Goal: Task Accomplishment & Management: Use online tool/utility

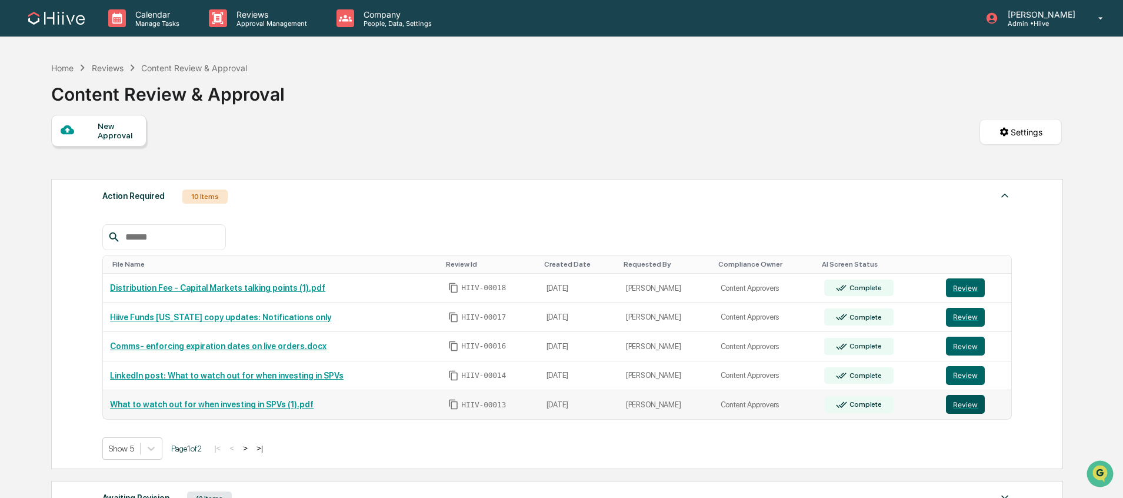
click at [962, 406] on button "Review" at bounding box center [965, 404] width 39 height 19
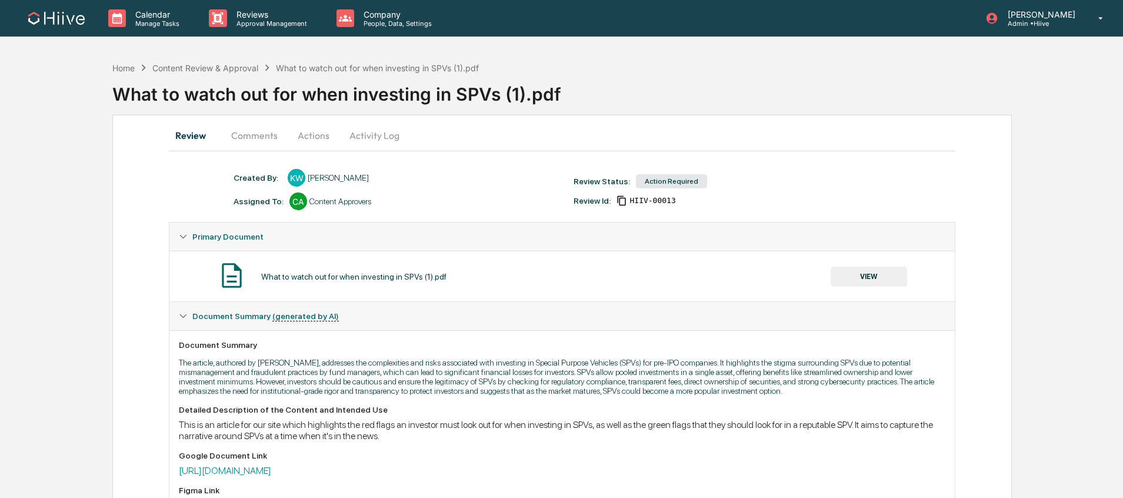
click at [252, 139] on button "Comments" at bounding box center [254, 135] width 65 height 28
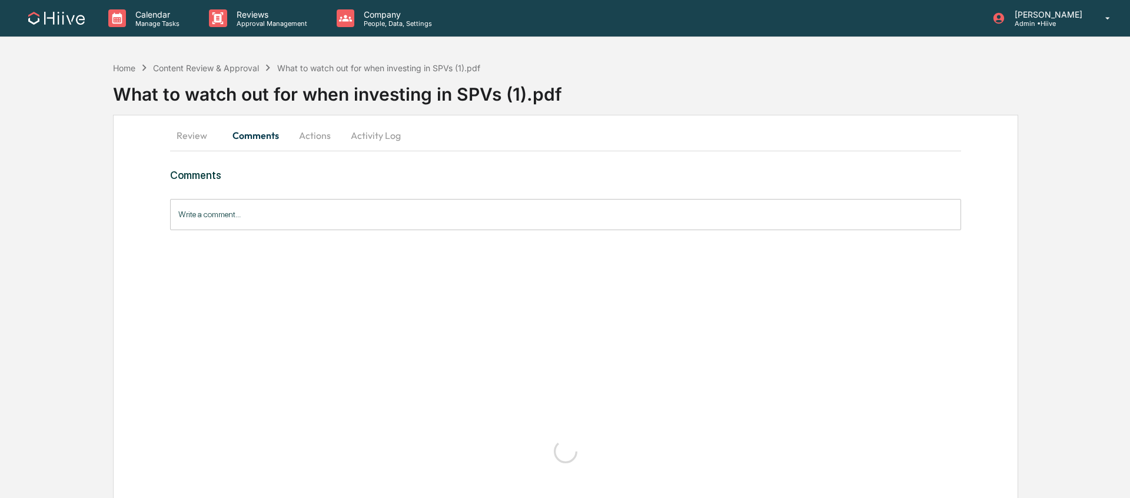
click at [218, 212] on input "Write a comment..." at bounding box center [565, 214] width 791 height 31
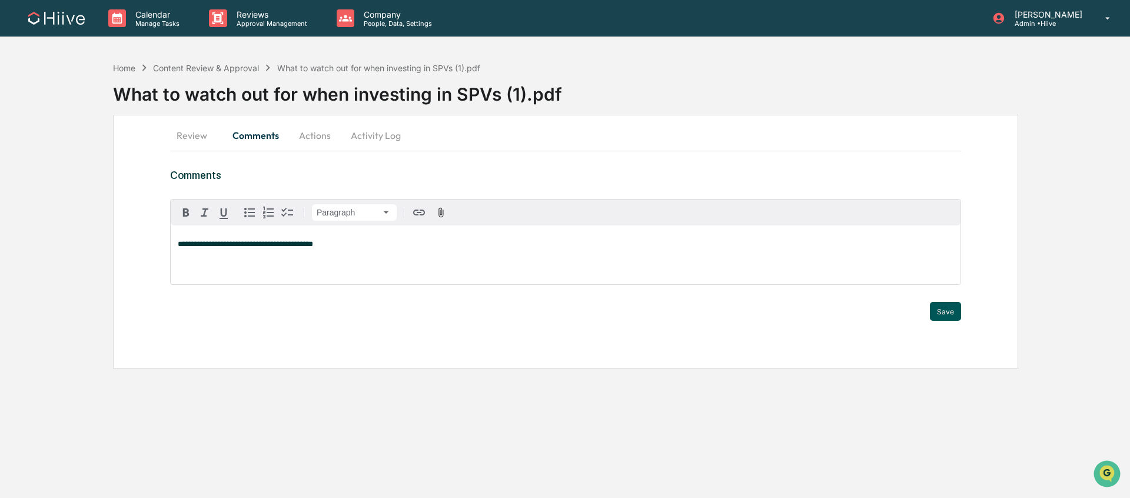
click at [941, 308] on button "Save" at bounding box center [945, 311] width 31 height 19
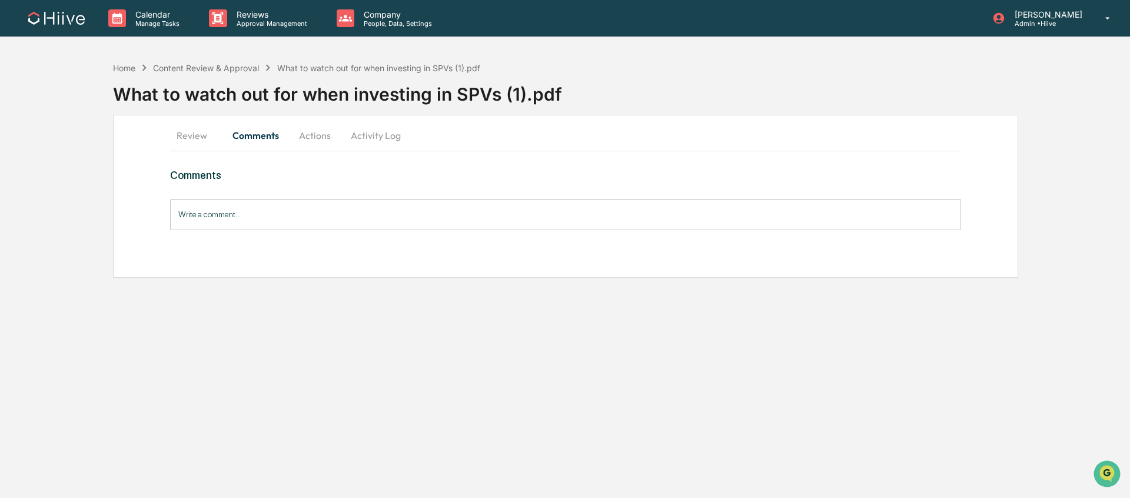
click at [376, 133] on button "Activity Log" at bounding box center [375, 135] width 69 height 28
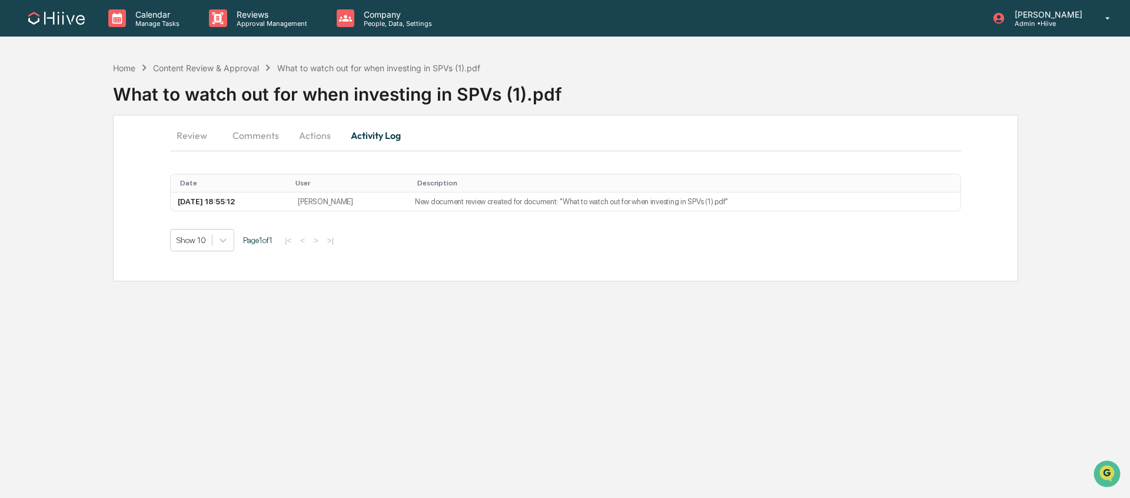
click at [317, 137] on button "Actions" at bounding box center [314, 135] width 53 height 28
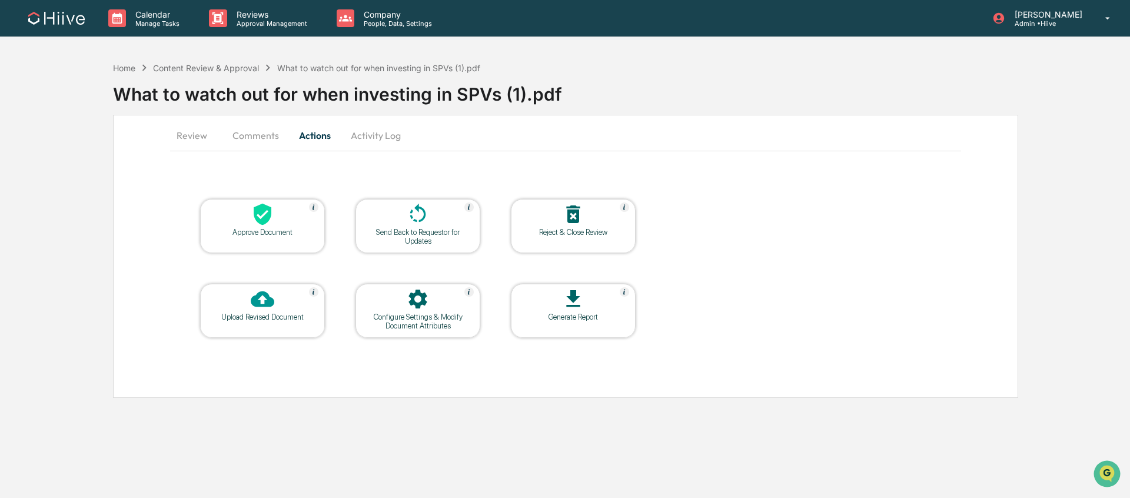
click at [424, 217] on icon at bounding box center [418, 213] width 16 height 19
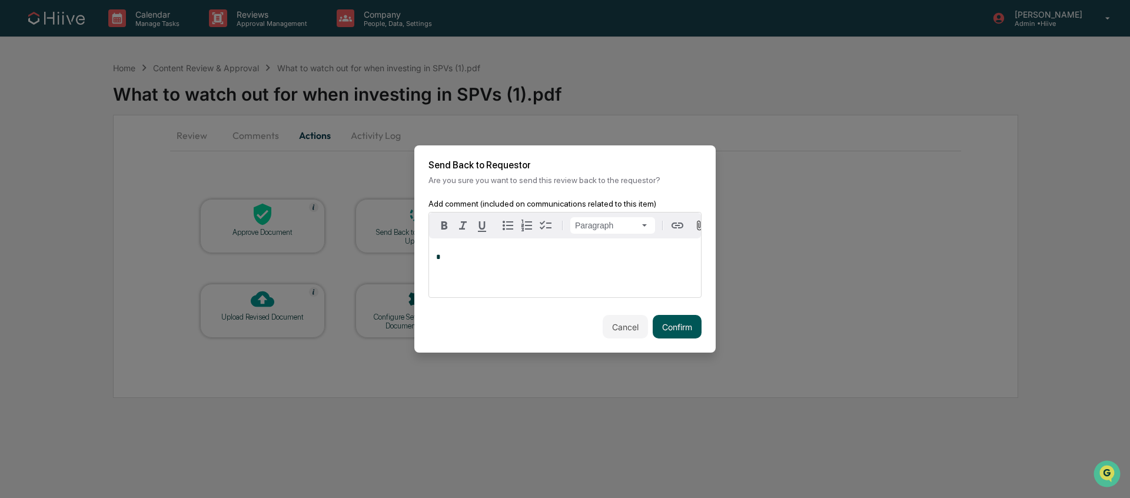
click at [670, 327] on button "Confirm" at bounding box center [677, 327] width 49 height 24
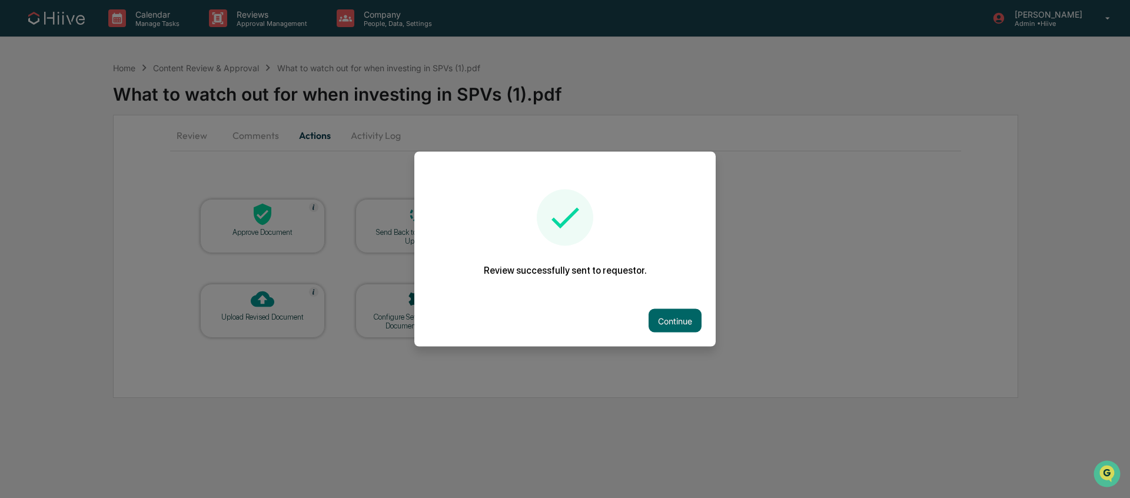
click at [288, 27] on div at bounding box center [565, 249] width 1130 height 498
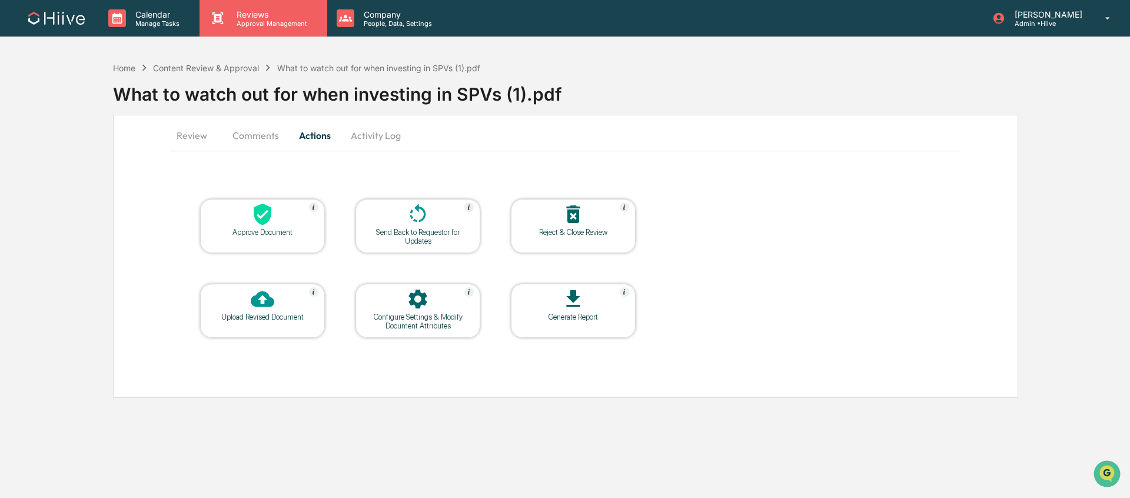
click at [281, 32] on div "Reviews Approval Management" at bounding box center [262, 18] width 127 height 36
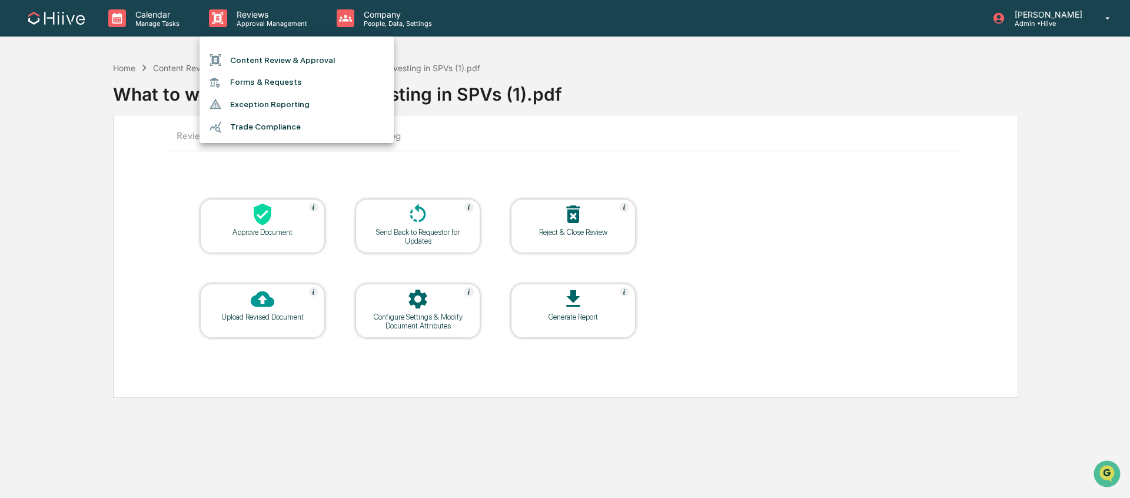
click at [292, 61] on li "Content Review & Approval" at bounding box center [296, 60] width 194 height 22
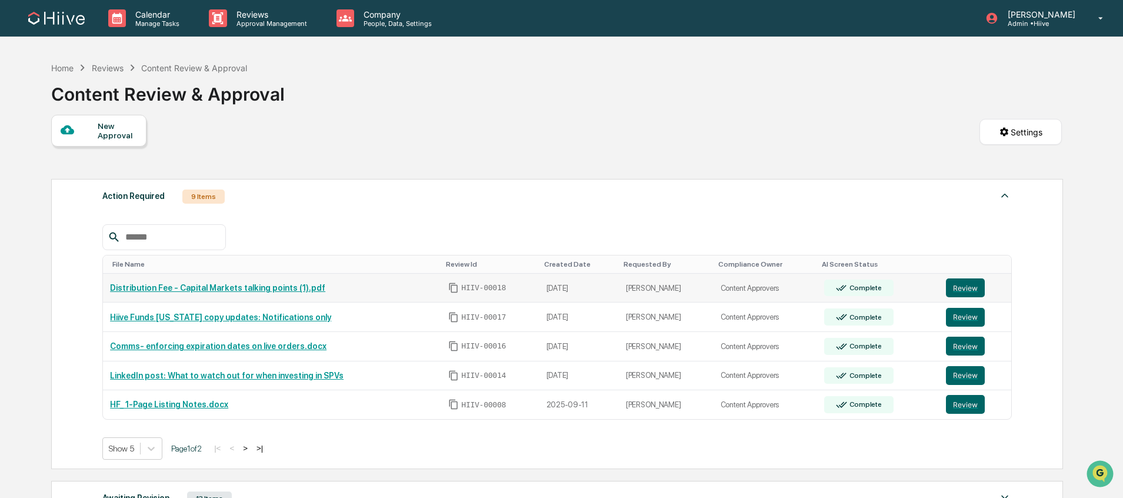
scroll to position [28, 0]
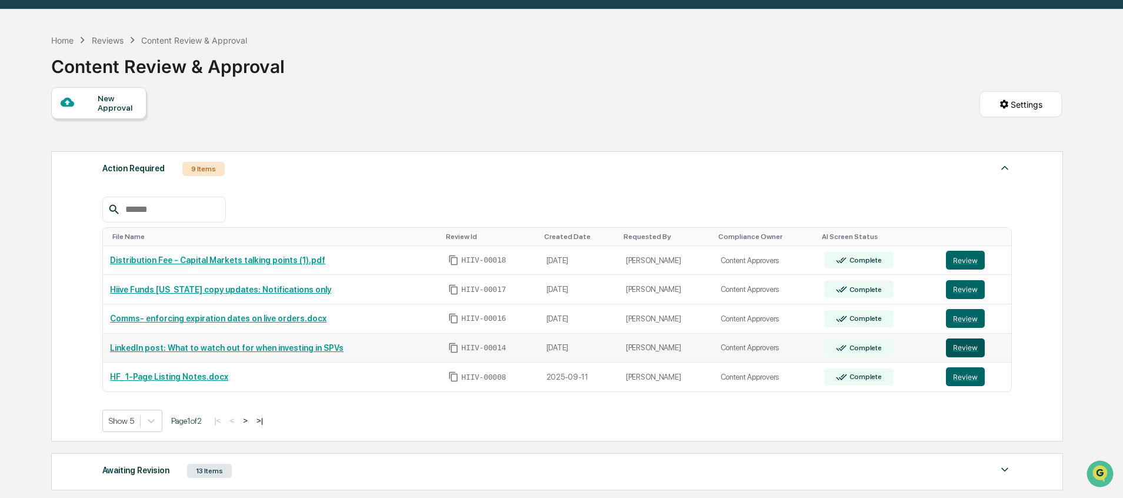
click at [971, 352] on button "Review" at bounding box center [965, 347] width 39 height 19
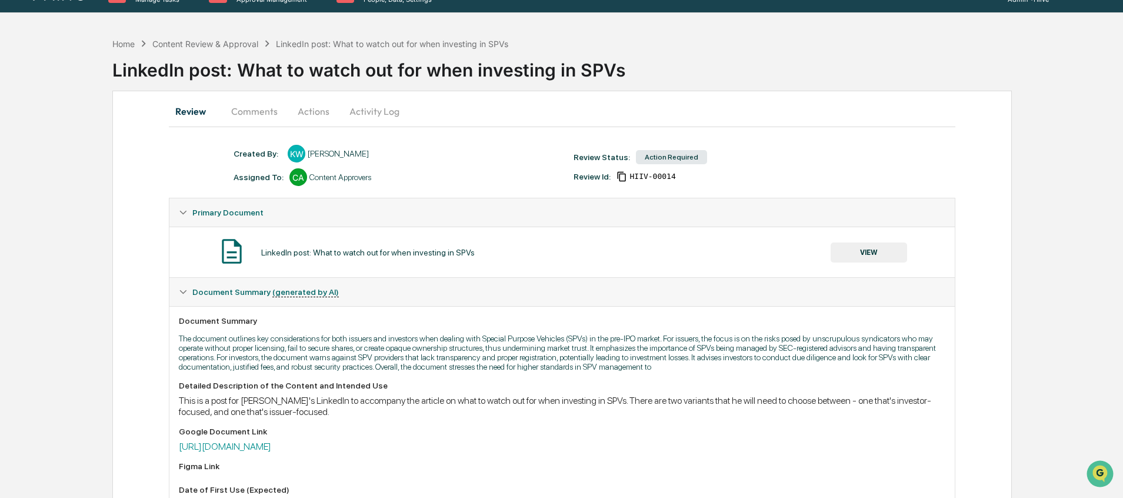
scroll to position [25, 0]
click at [866, 249] on button "VIEW" at bounding box center [869, 252] width 76 height 20
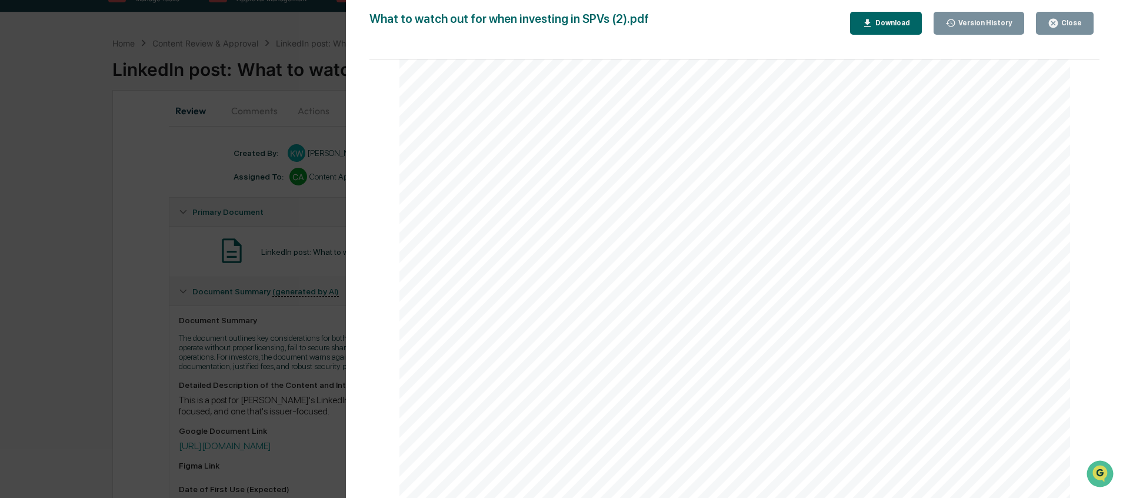
scroll to position [1365, 0]
click at [1043, 24] on button "Close" at bounding box center [1065, 23] width 58 height 23
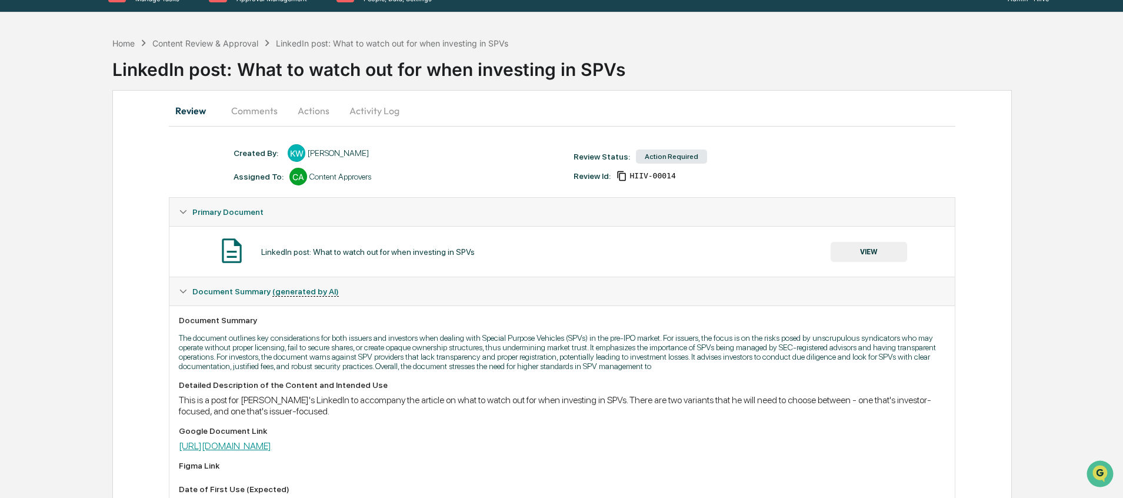
click at [270, 451] on link "[URL][DOMAIN_NAME]" at bounding box center [225, 445] width 92 height 11
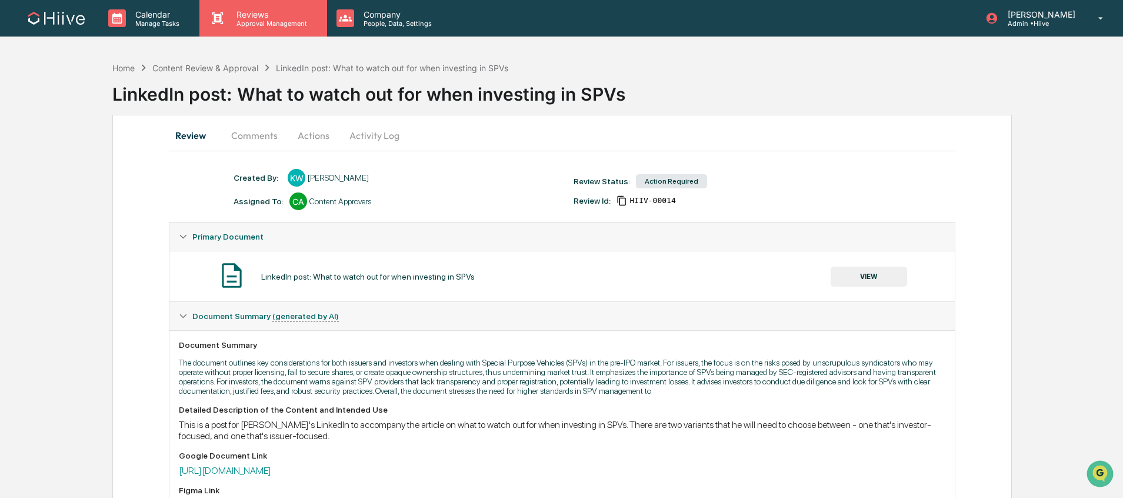
click at [268, 26] on p "Approval Management" at bounding box center [270, 23] width 86 height 8
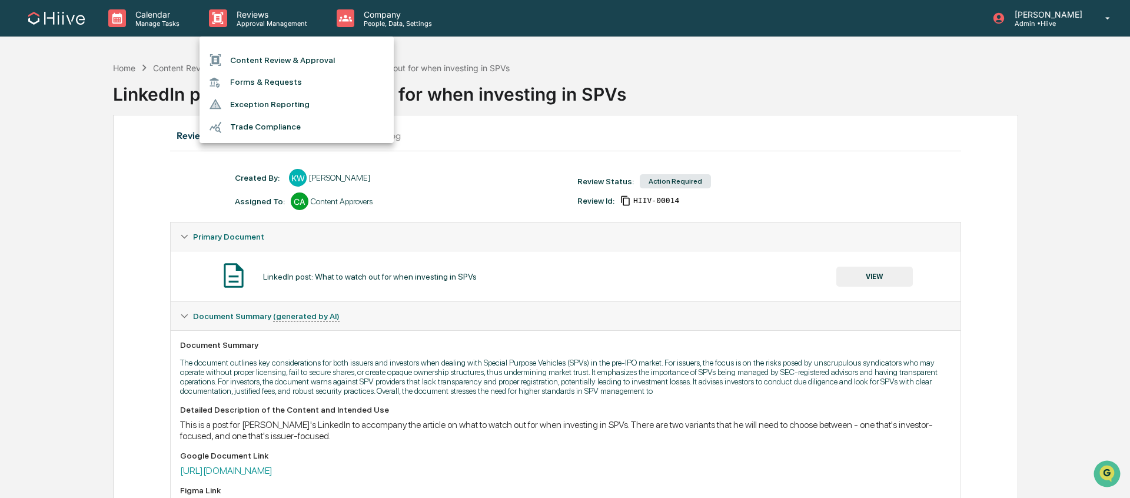
click at [280, 53] on li "Content Review & Approval" at bounding box center [296, 60] width 194 height 22
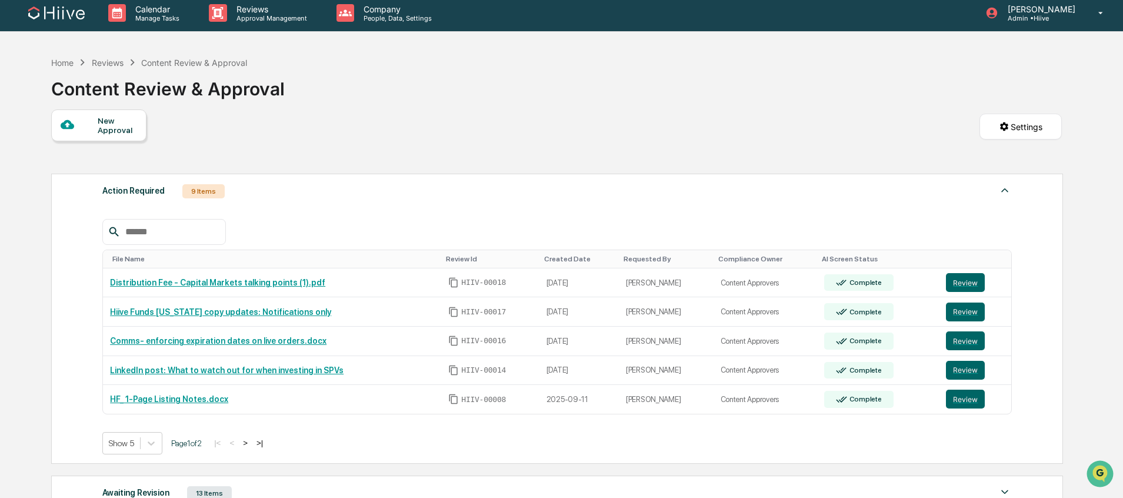
scroll to position [15, 0]
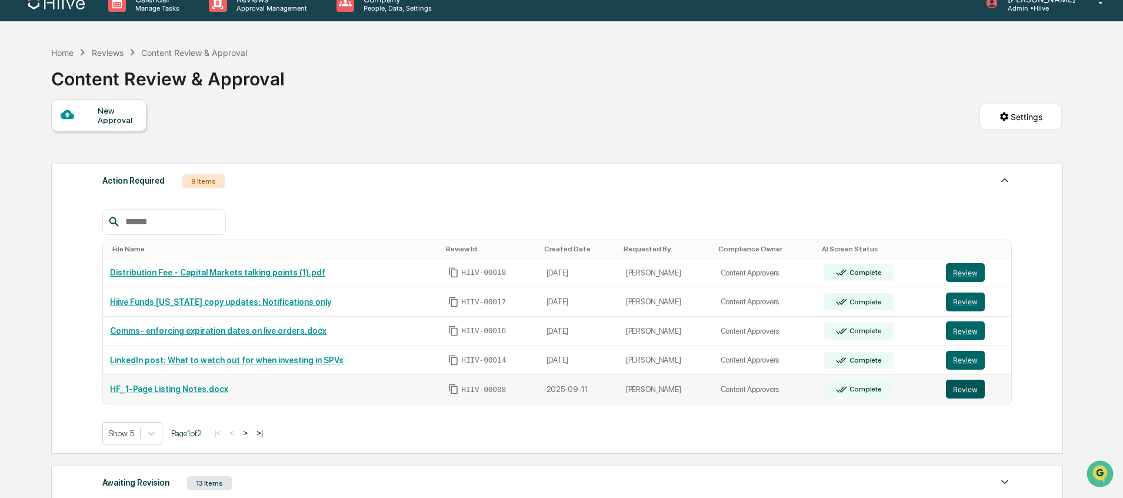
click at [966, 388] on button "Review" at bounding box center [965, 389] width 39 height 19
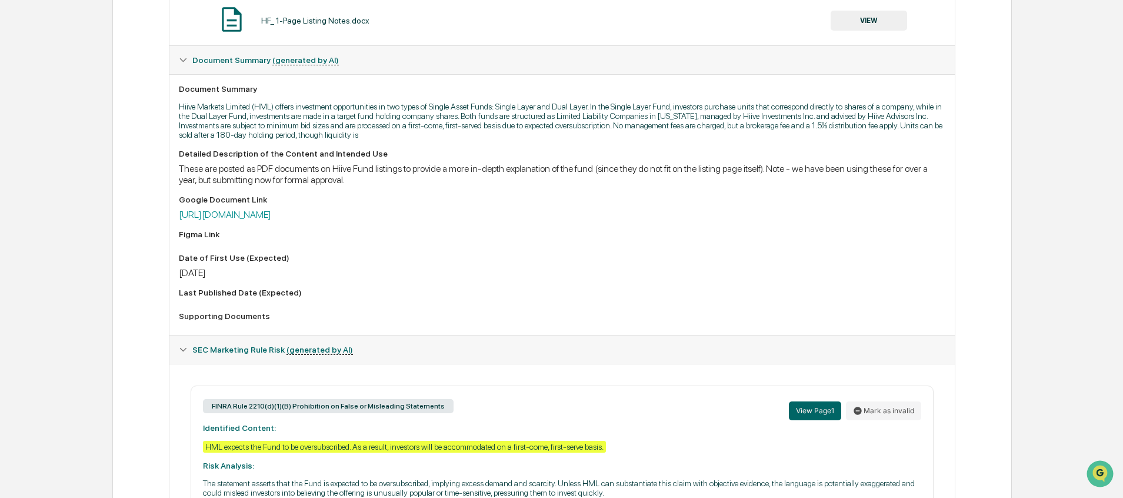
click at [381, 208] on div "Google Document Link https://docs.google.com/document/d/1sJ-dUO6ZCRx4rqnBm-oCAs…" at bounding box center [562, 207] width 766 height 25
click at [271, 212] on link "https://docs.google.com/document/d/1sJ-dUO6ZCRx4rqnBm-oCAsamTKGSDIxMEcgTUvm-amU…" at bounding box center [225, 214] width 92 height 11
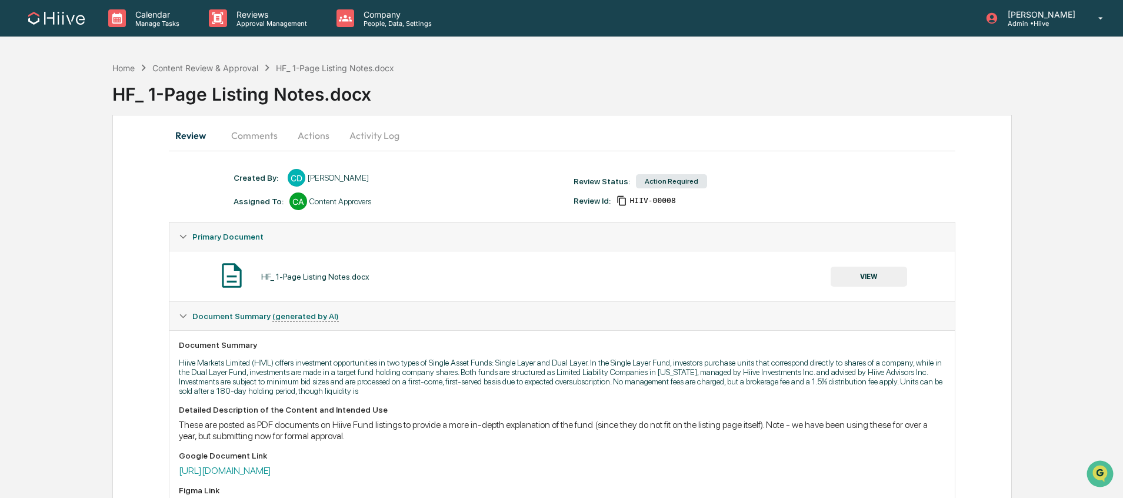
click at [879, 281] on button "VIEW" at bounding box center [869, 277] width 76 height 20
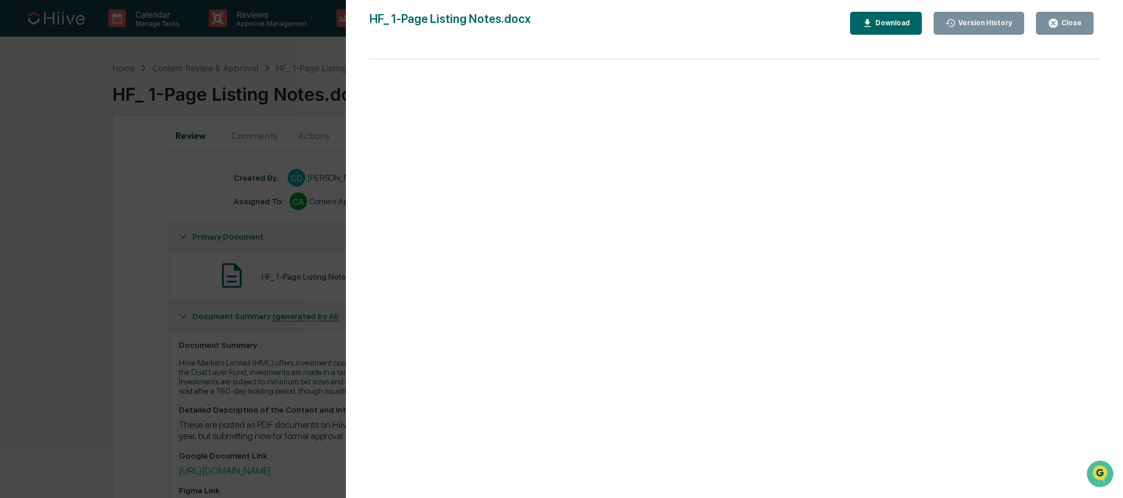
click at [1063, 28] on div "Close" at bounding box center [1065, 23] width 34 height 11
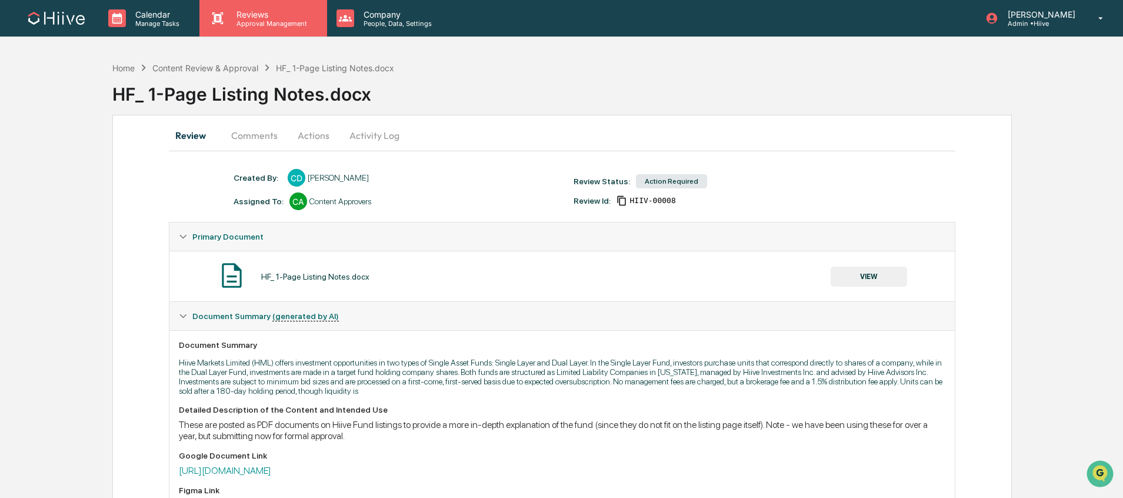
click at [285, 30] on div "Reviews Approval Management" at bounding box center [262, 18] width 127 height 36
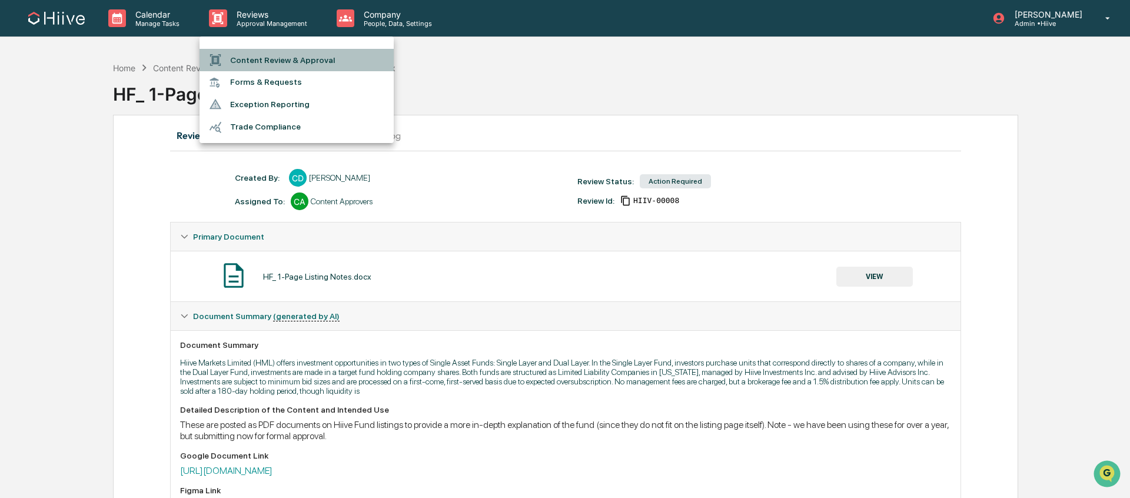
click at [288, 54] on li "Content Review & Approval" at bounding box center [296, 60] width 194 height 22
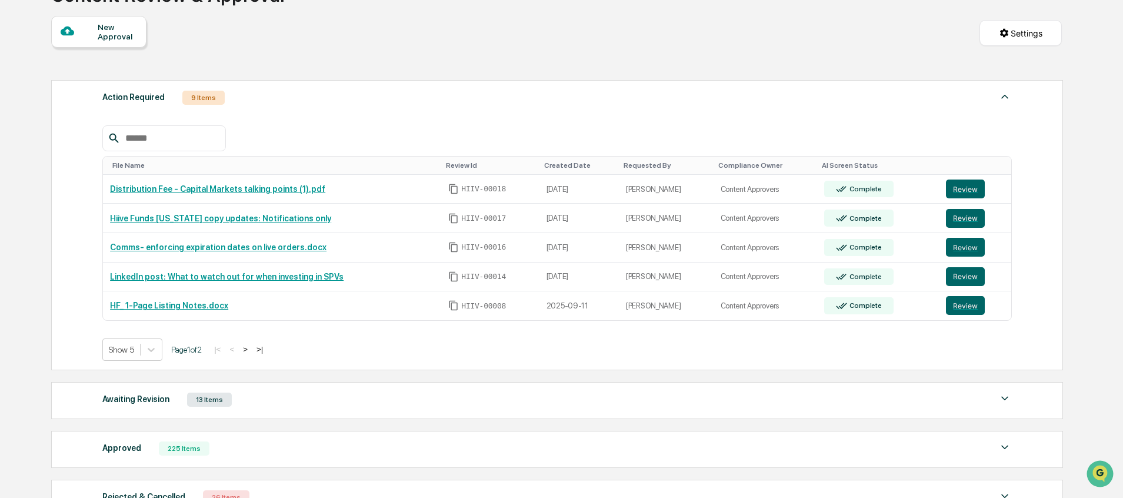
scroll to position [149, 0]
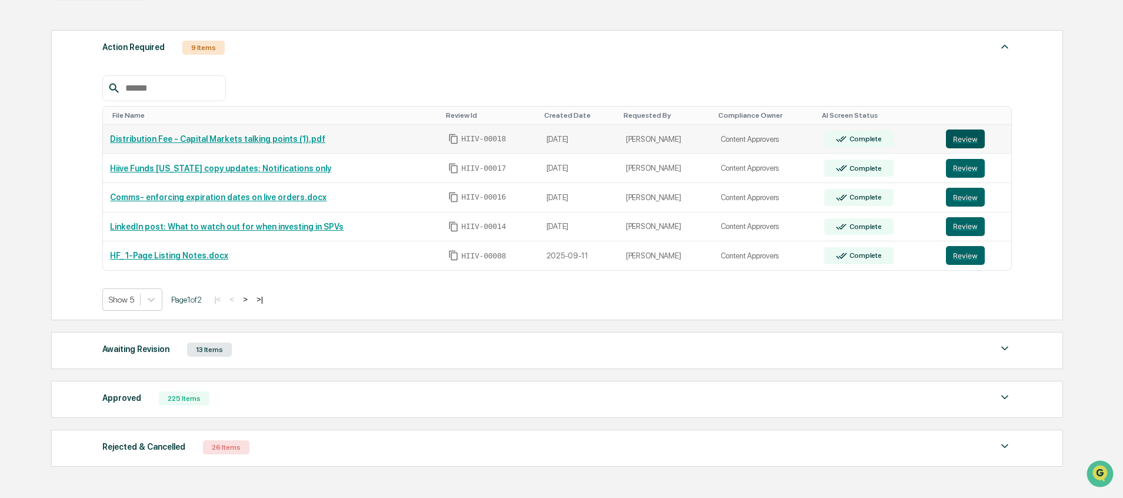
click at [973, 140] on button "Review" at bounding box center [965, 138] width 39 height 19
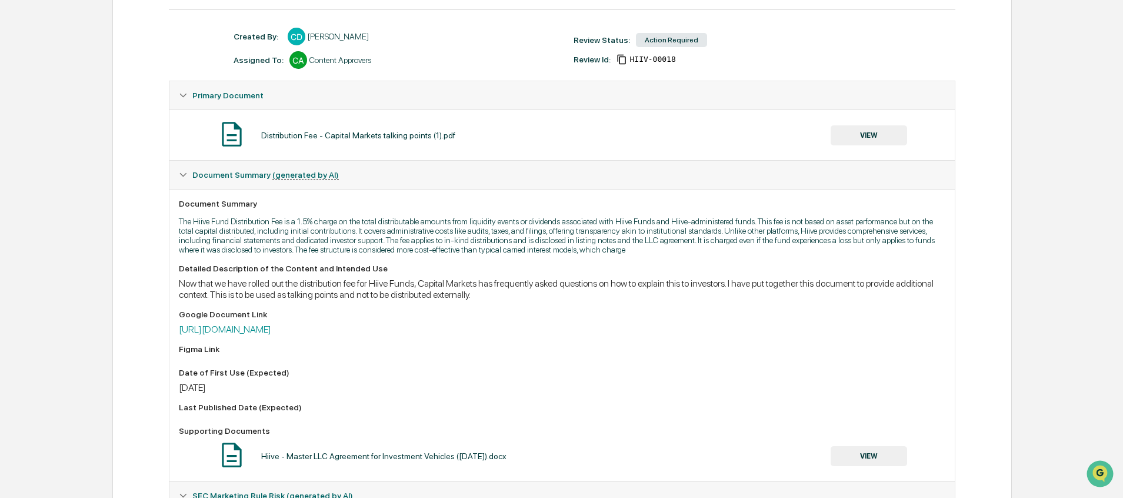
scroll to position [144, 0]
click at [271, 332] on link "[URL][DOMAIN_NAME]" at bounding box center [225, 326] width 92 height 11
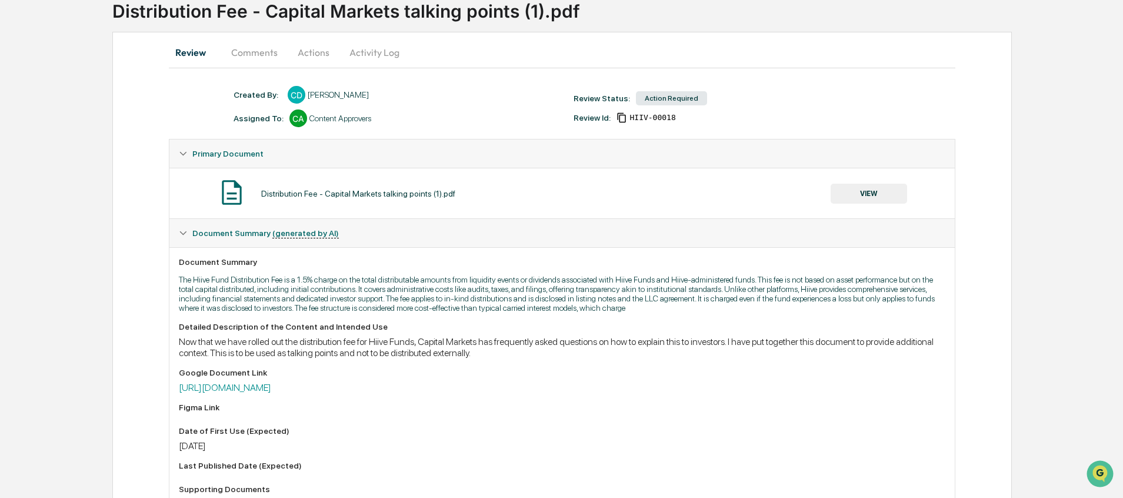
scroll to position [0, 0]
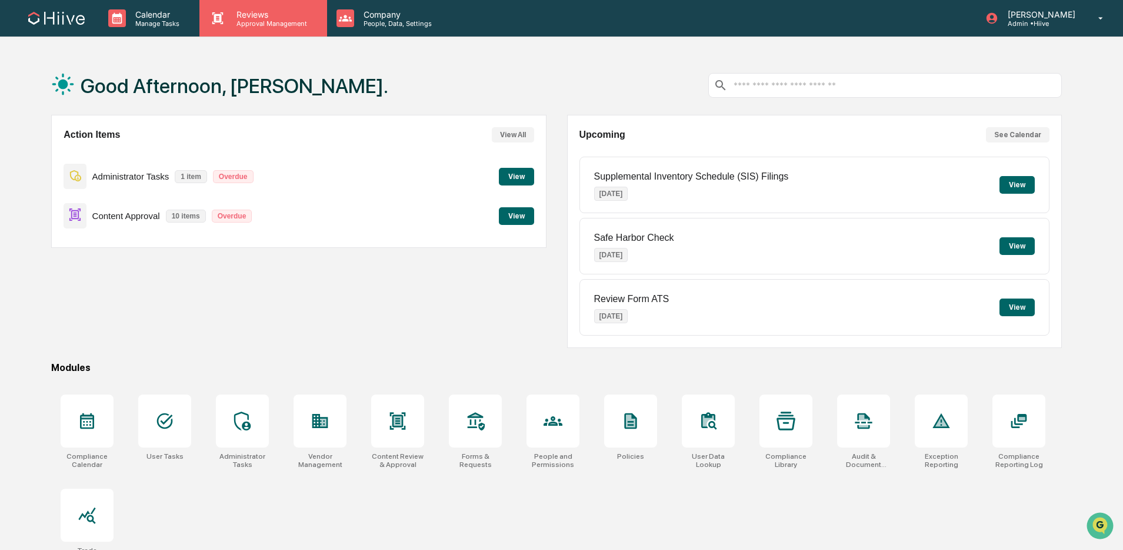
click at [242, 18] on p "Reviews" at bounding box center [270, 14] width 86 height 10
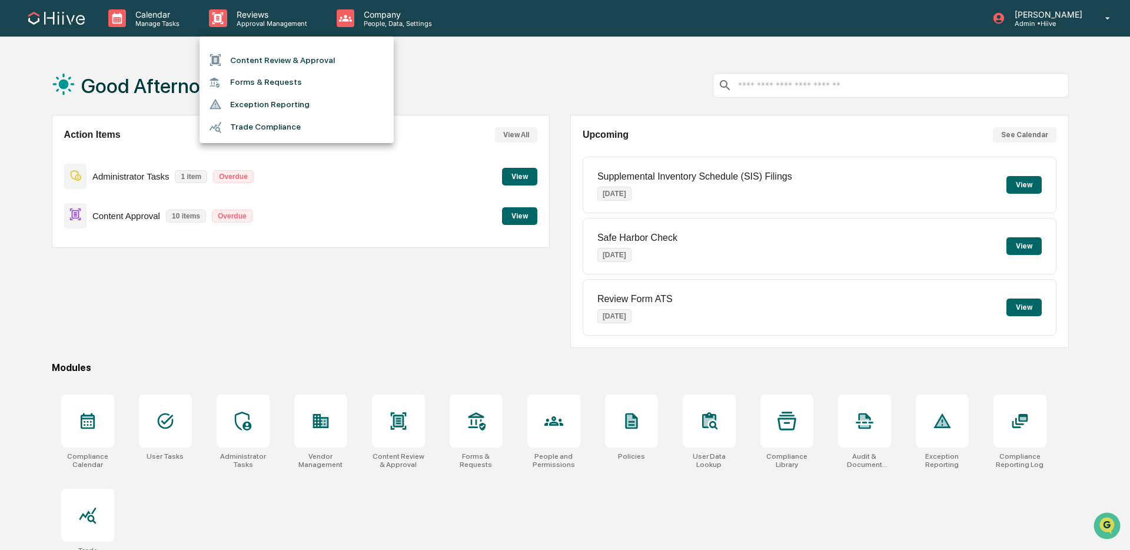
click at [144, 27] on div at bounding box center [565, 275] width 1130 height 550
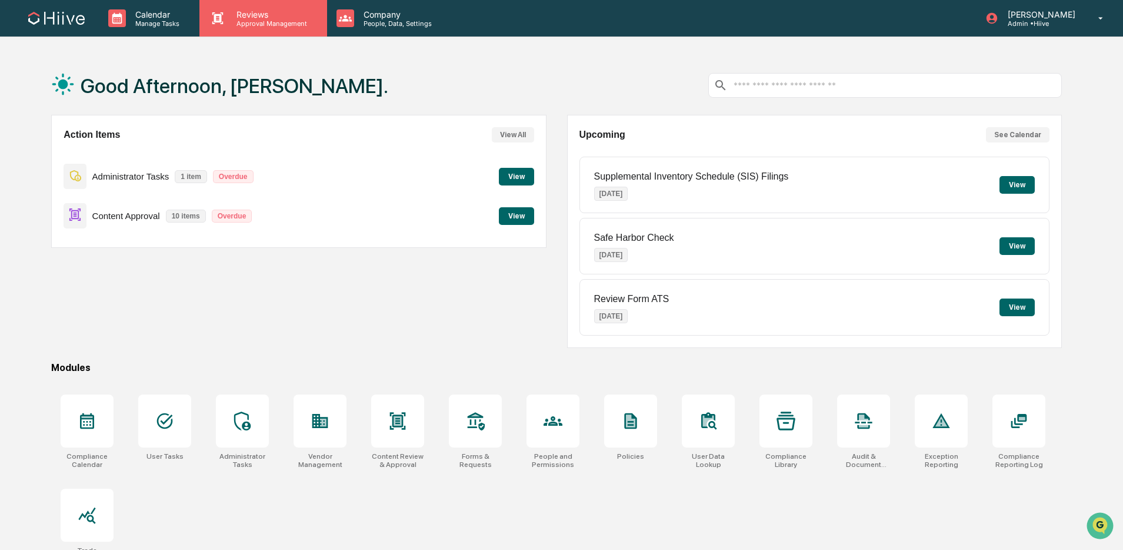
click at [280, 31] on div "Reviews Approval Management" at bounding box center [262, 18] width 127 height 36
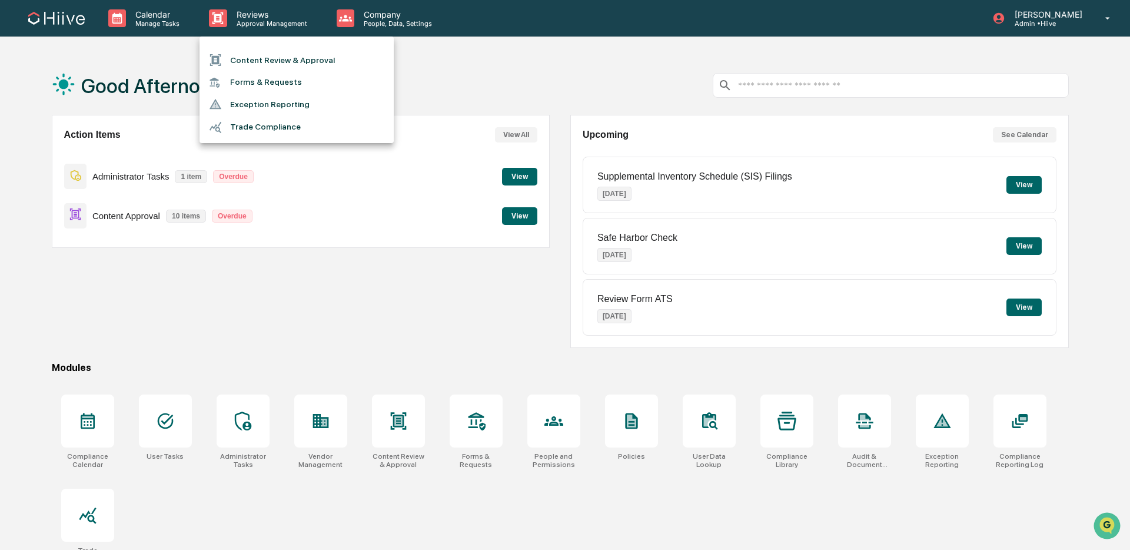
click at [268, 60] on li "Content Review & Approval" at bounding box center [296, 60] width 194 height 22
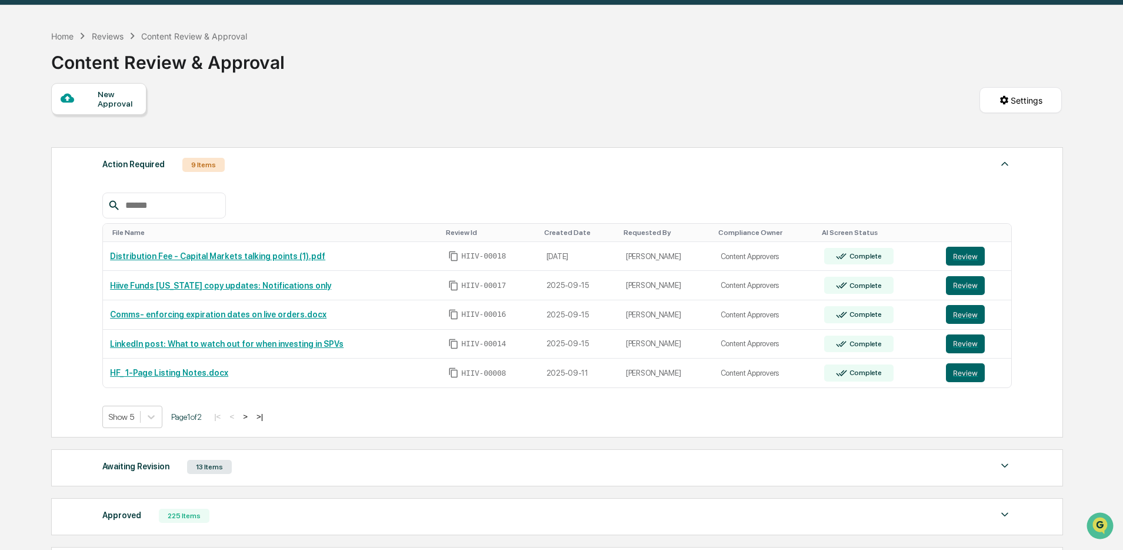
scroll to position [82, 0]
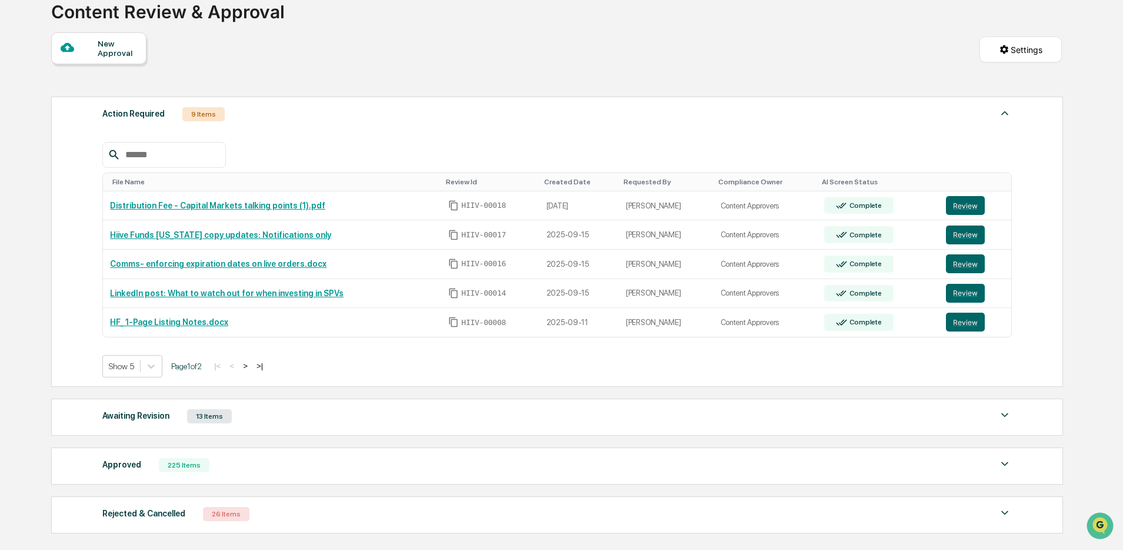
click at [251, 368] on button ">" at bounding box center [245, 366] width 12 height 10
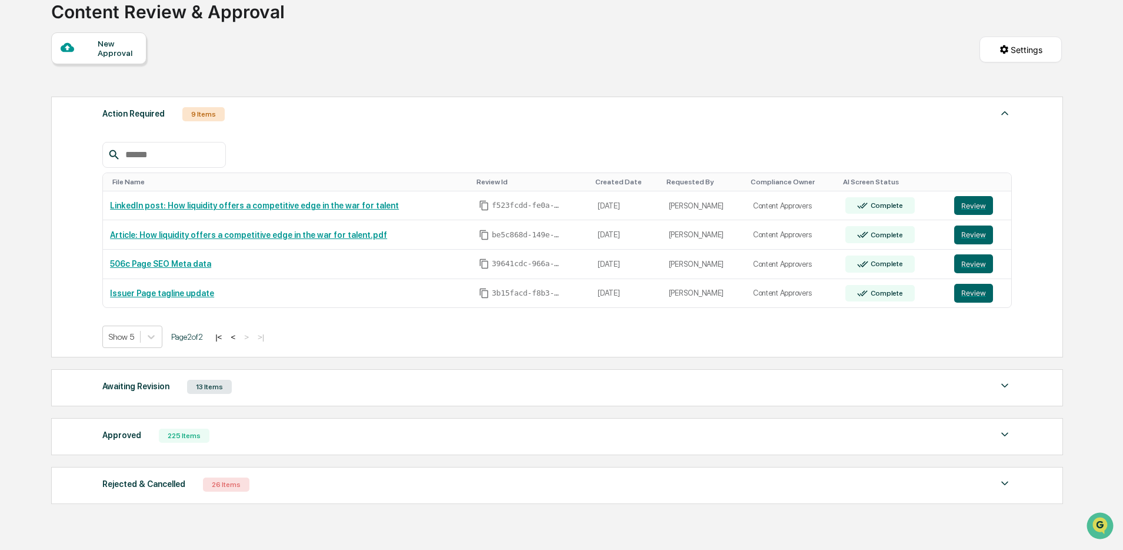
click at [239, 335] on button "<" at bounding box center [233, 337] width 12 height 10
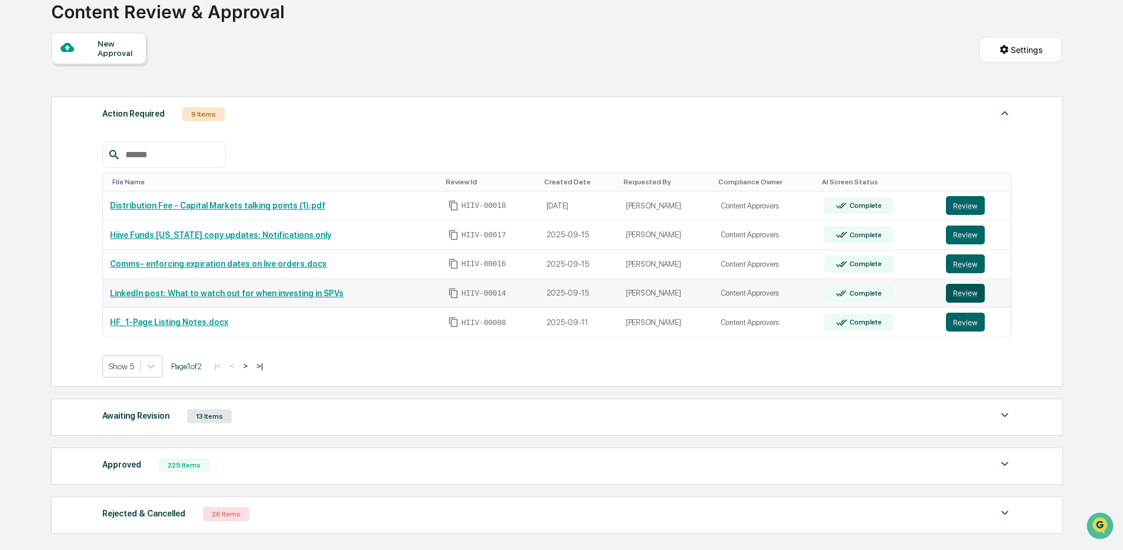
click at [963, 297] on button "Review" at bounding box center [965, 293] width 39 height 19
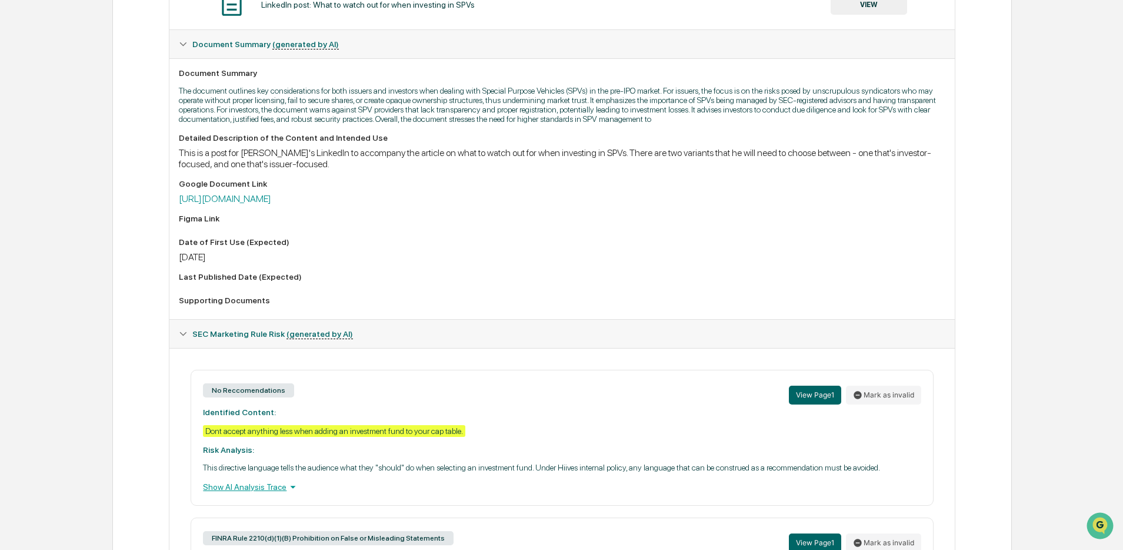
scroll to position [129, 0]
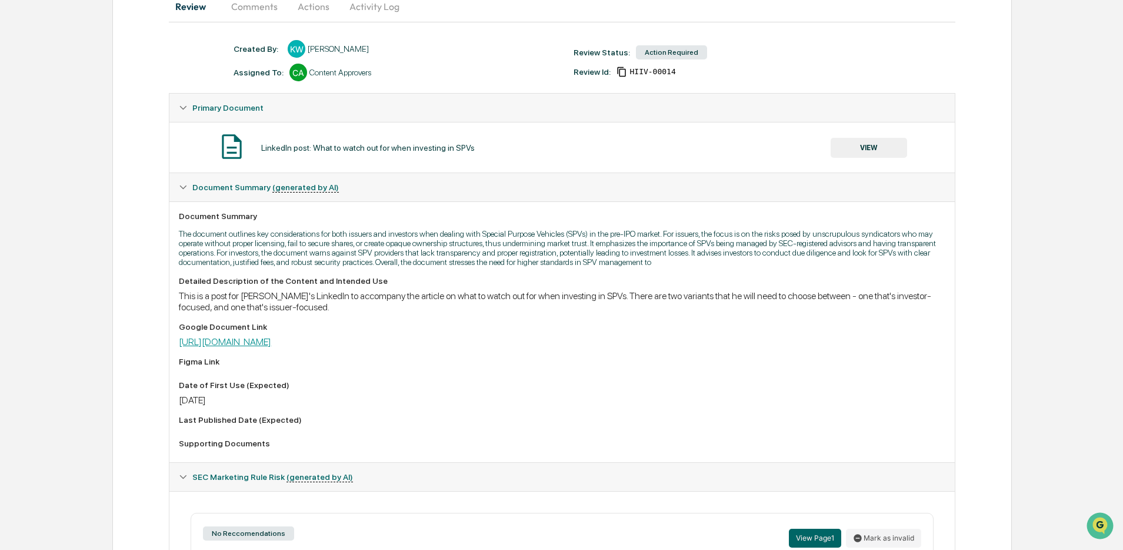
click at [271, 347] on link "[URL][DOMAIN_NAME]" at bounding box center [225, 341] width 92 height 11
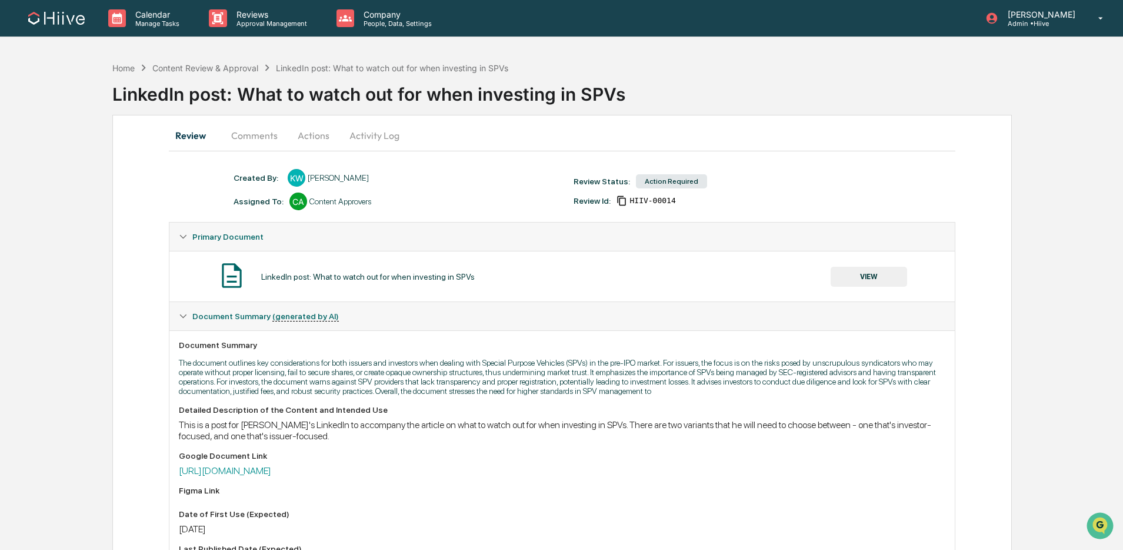
click at [248, 139] on button "Comments" at bounding box center [254, 135] width 65 height 28
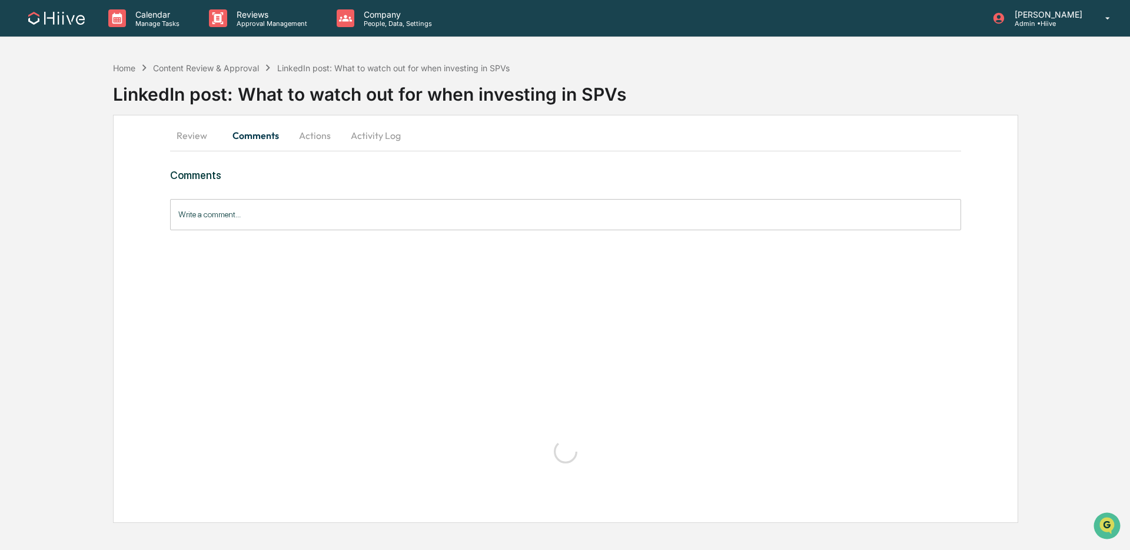
click at [236, 224] on input "Write a comment..." at bounding box center [565, 214] width 791 height 31
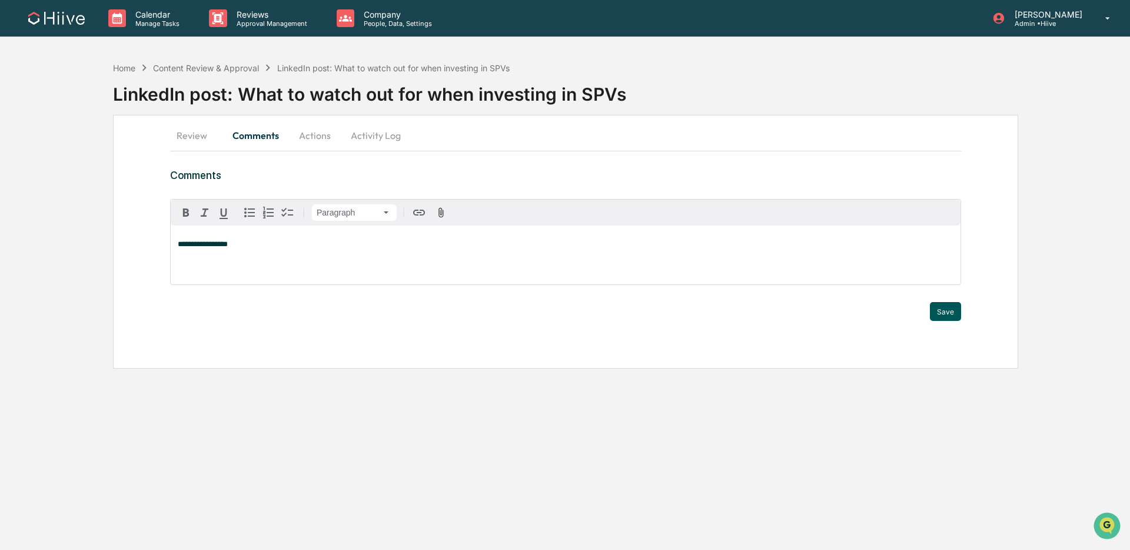
click at [950, 308] on button "Save" at bounding box center [945, 311] width 31 height 19
click at [358, 137] on button "Activity Log" at bounding box center [375, 135] width 69 height 28
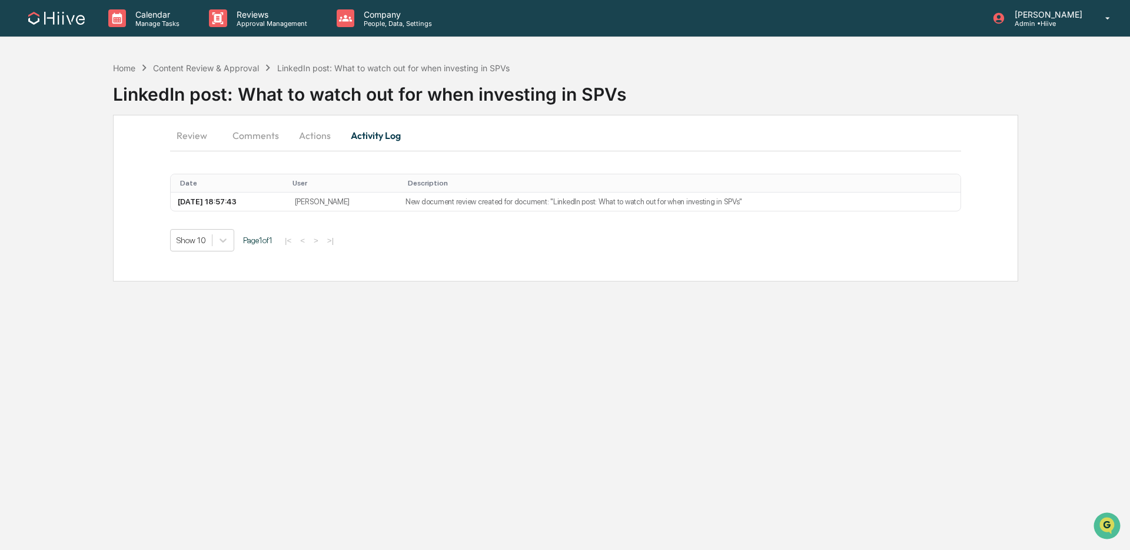
click at [320, 132] on button "Actions" at bounding box center [314, 135] width 53 height 28
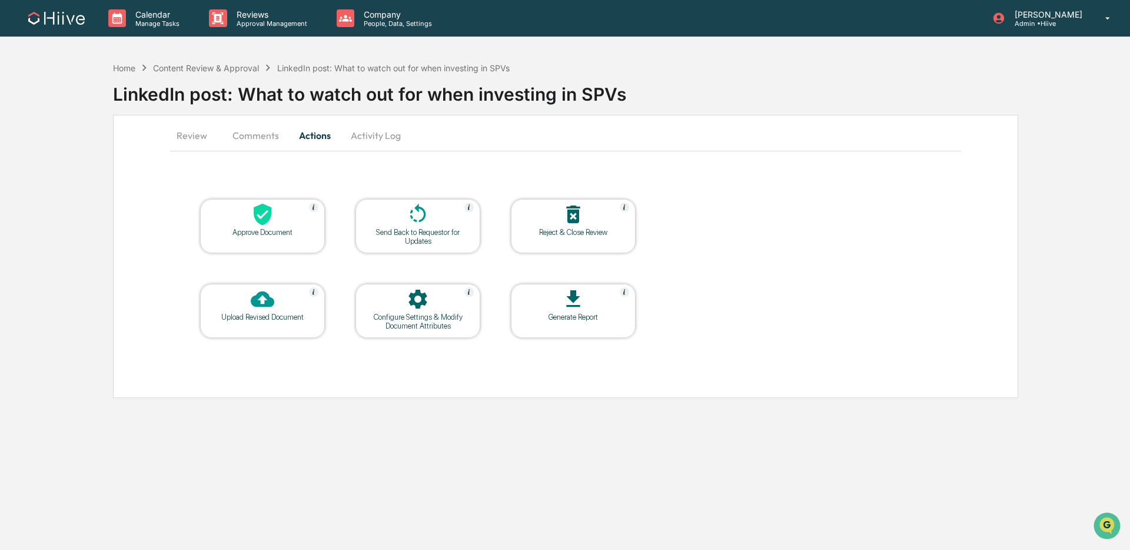
click at [436, 214] on div at bounding box center [418, 214] width 118 height 25
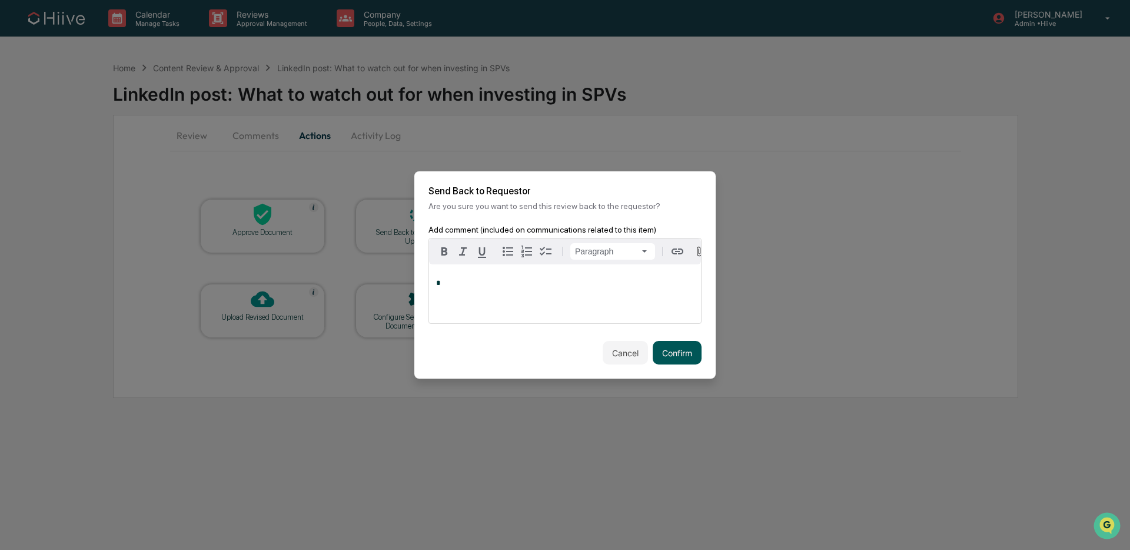
click at [687, 353] on button "Confirm" at bounding box center [677, 353] width 49 height 24
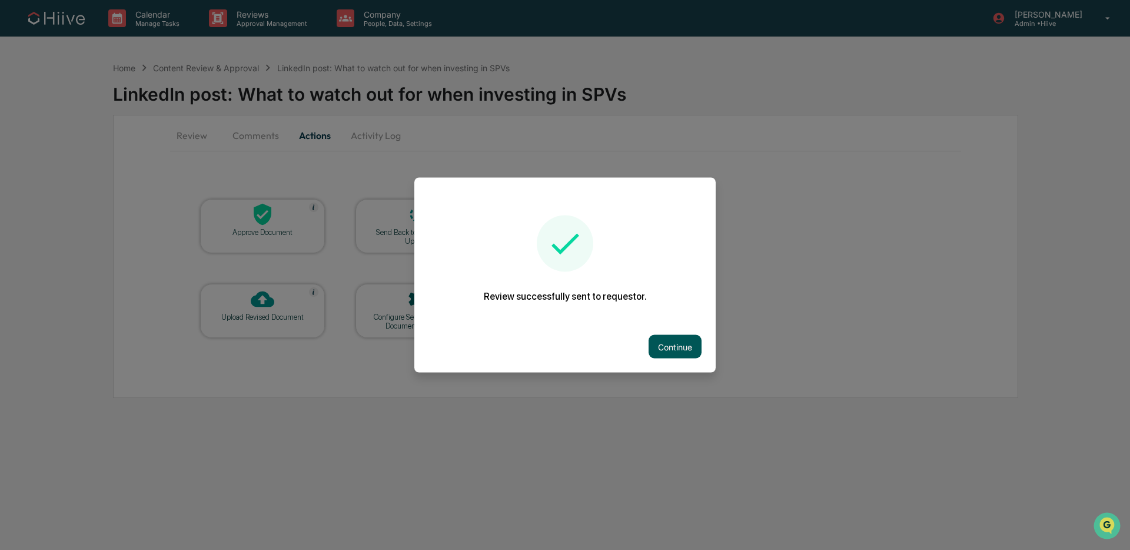
click at [677, 346] on button "Continue" at bounding box center [674, 347] width 53 height 24
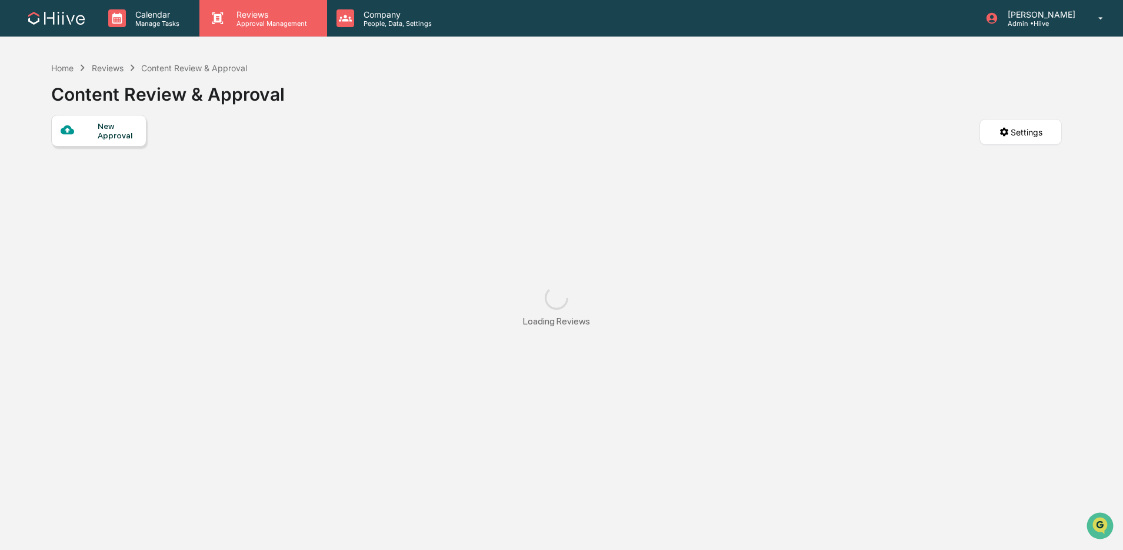
click at [290, 31] on div "Reviews Approval Management" at bounding box center [262, 18] width 127 height 36
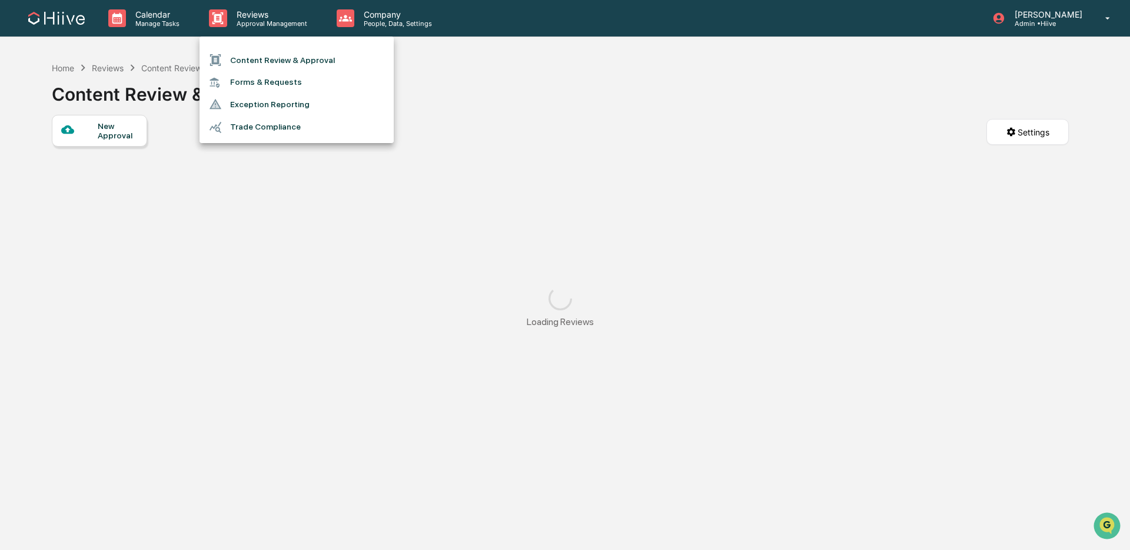
click at [294, 59] on li "Content Review & Approval" at bounding box center [296, 60] width 194 height 22
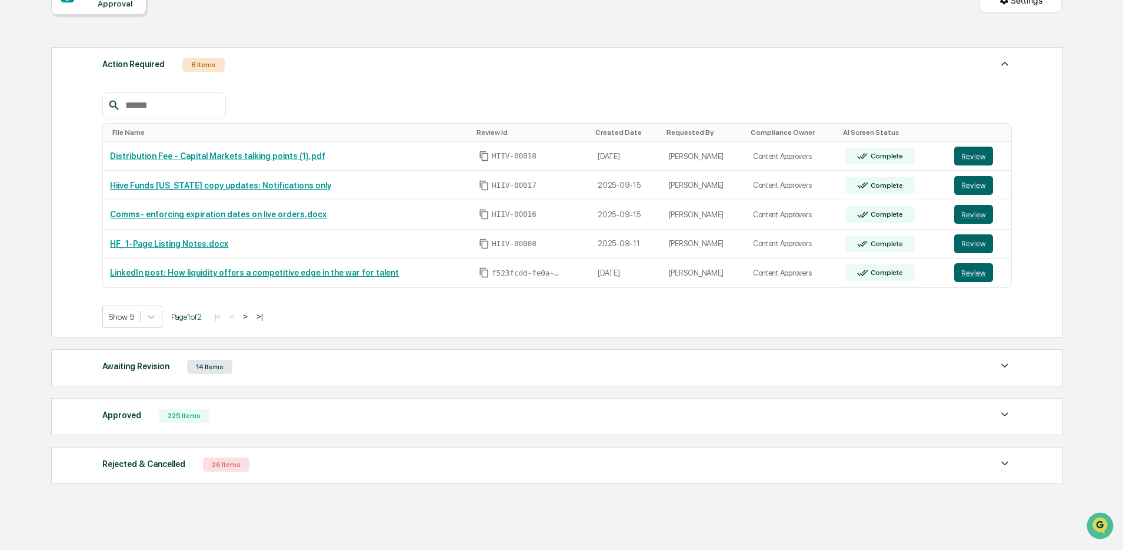
scroll to position [151, 0]
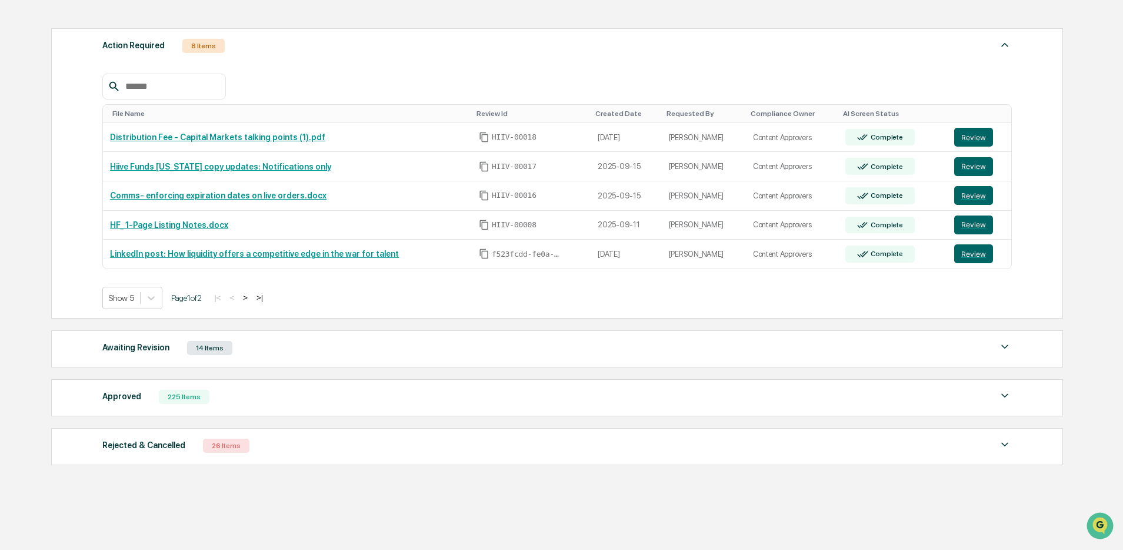
click at [251, 297] on button ">" at bounding box center [245, 297] width 12 height 10
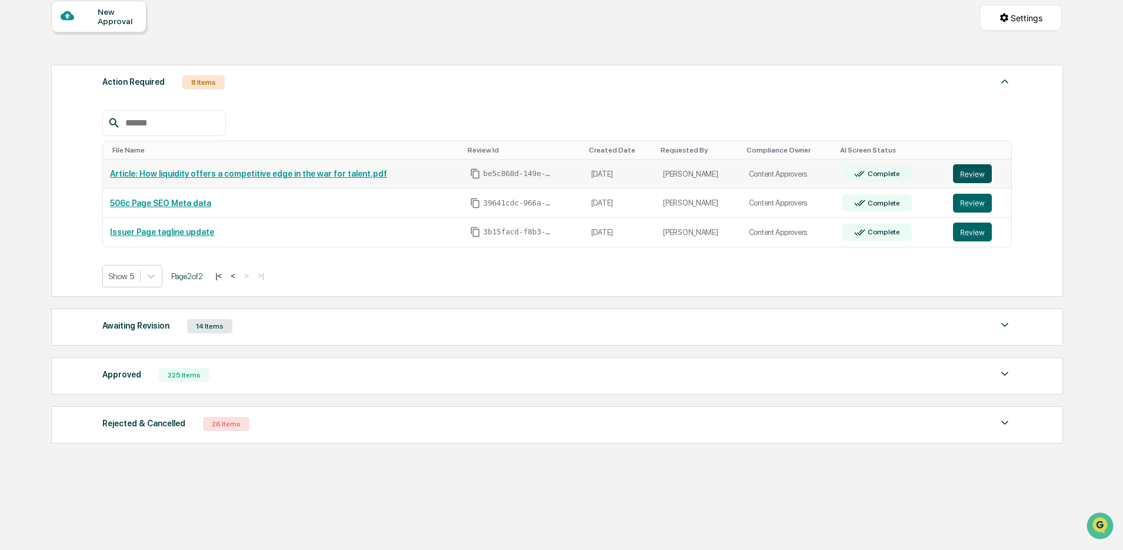
click at [967, 168] on button "Review" at bounding box center [972, 173] width 39 height 19
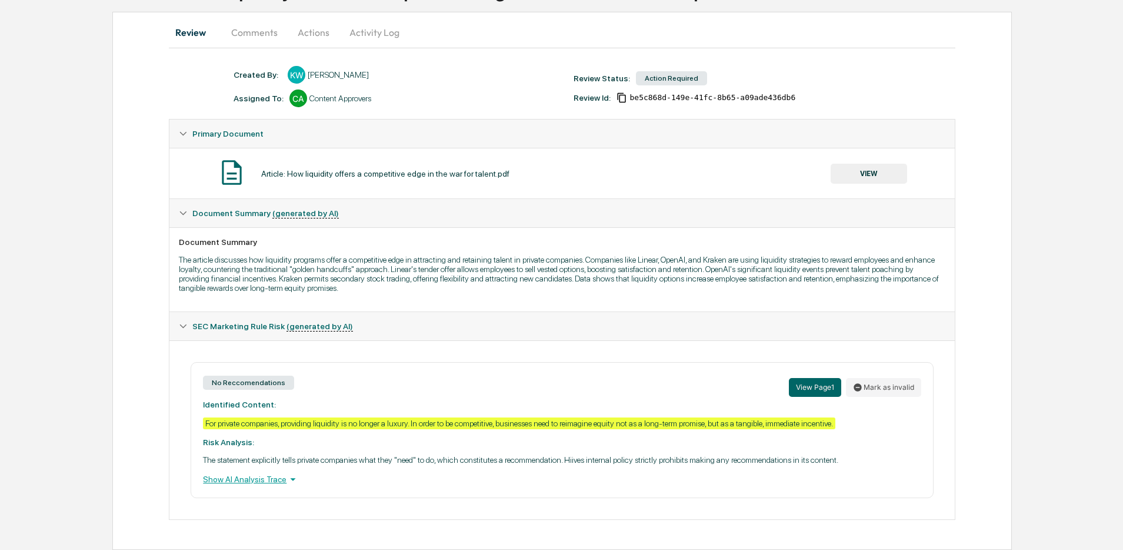
scroll to position [126, 0]
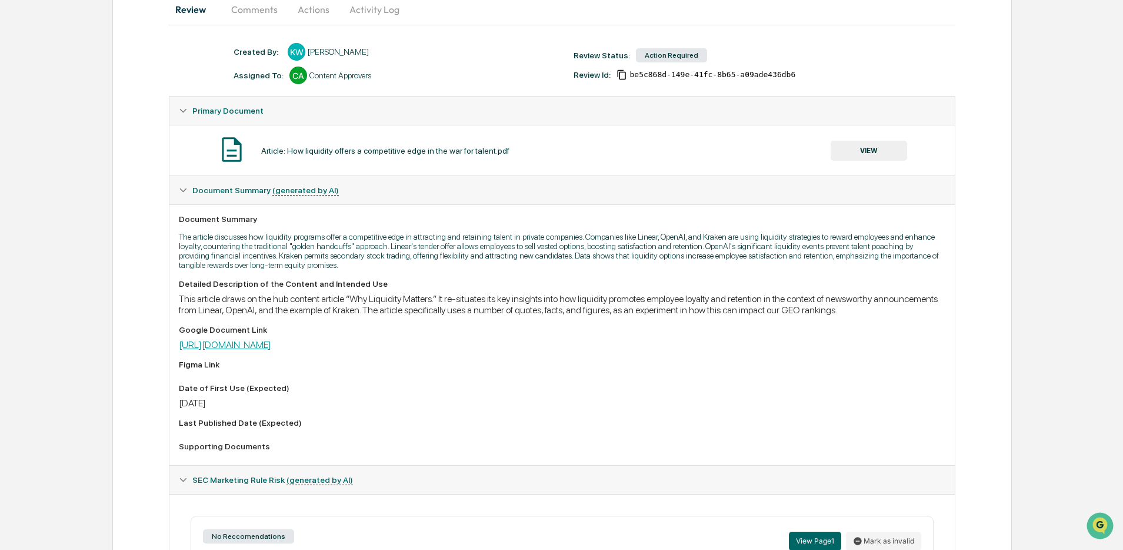
click at [271, 350] on link "[URL][DOMAIN_NAME]" at bounding box center [225, 344] width 92 height 11
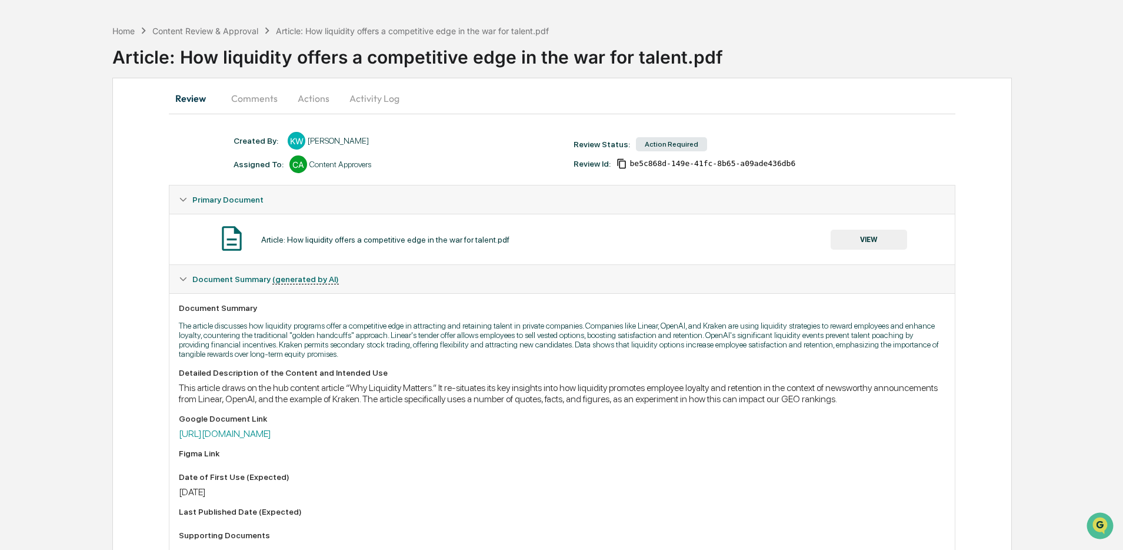
scroll to position [0, 0]
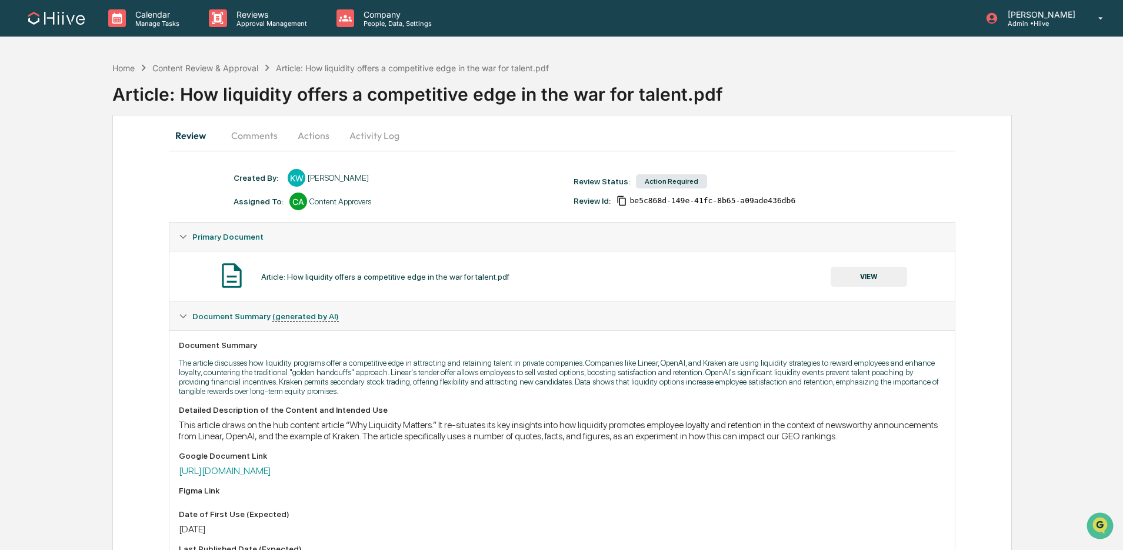
click at [372, 132] on button "Activity Log" at bounding box center [374, 135] width 69 height 28
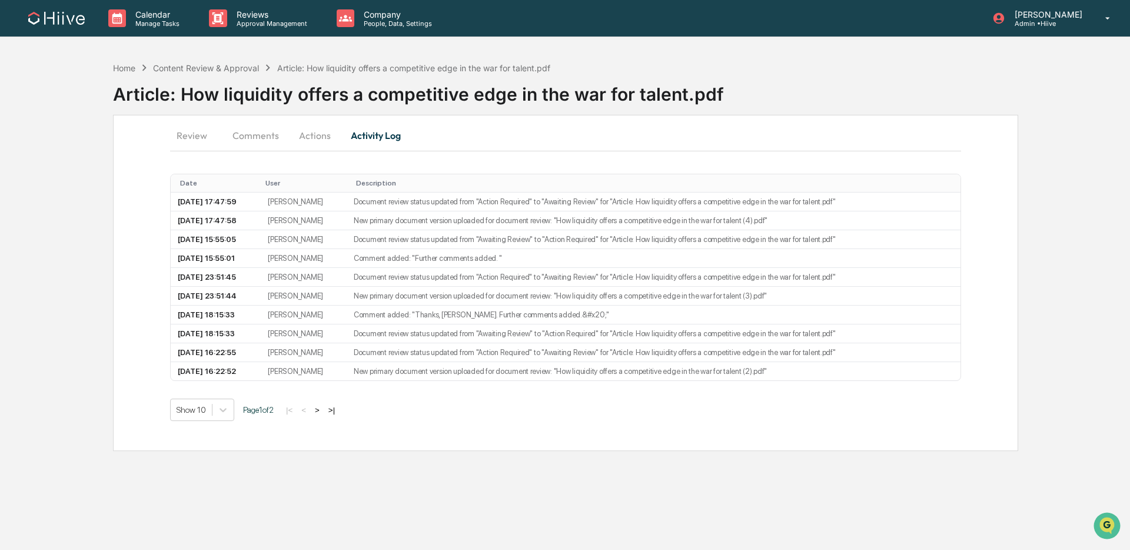
click at [314, 136] on button "Actions" at bounding box center [314, 135] width 53 height 28
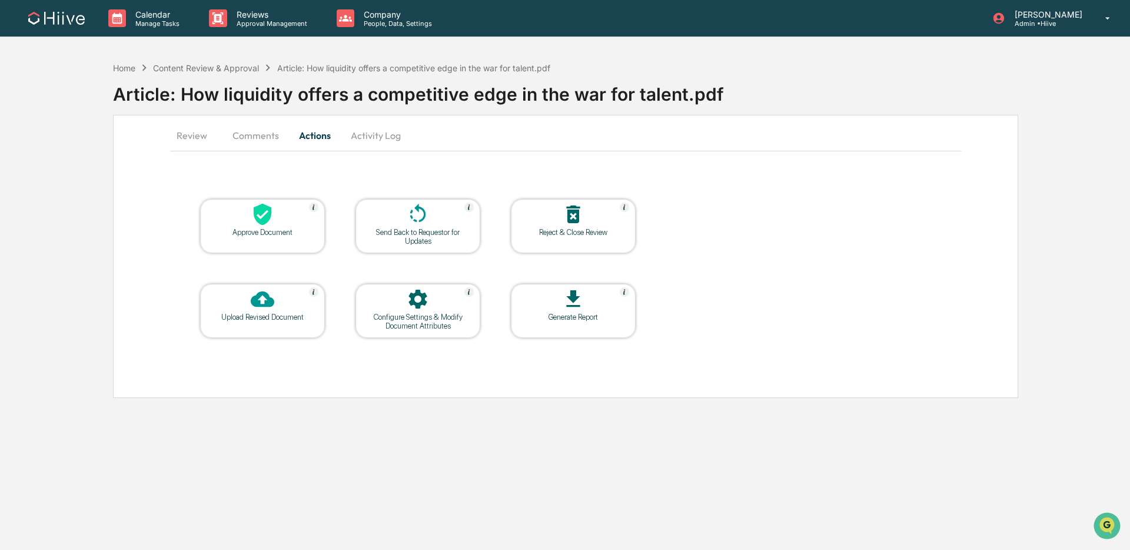
click at [398, 222] on div at bounding box center [418, 214] width 118 height 25
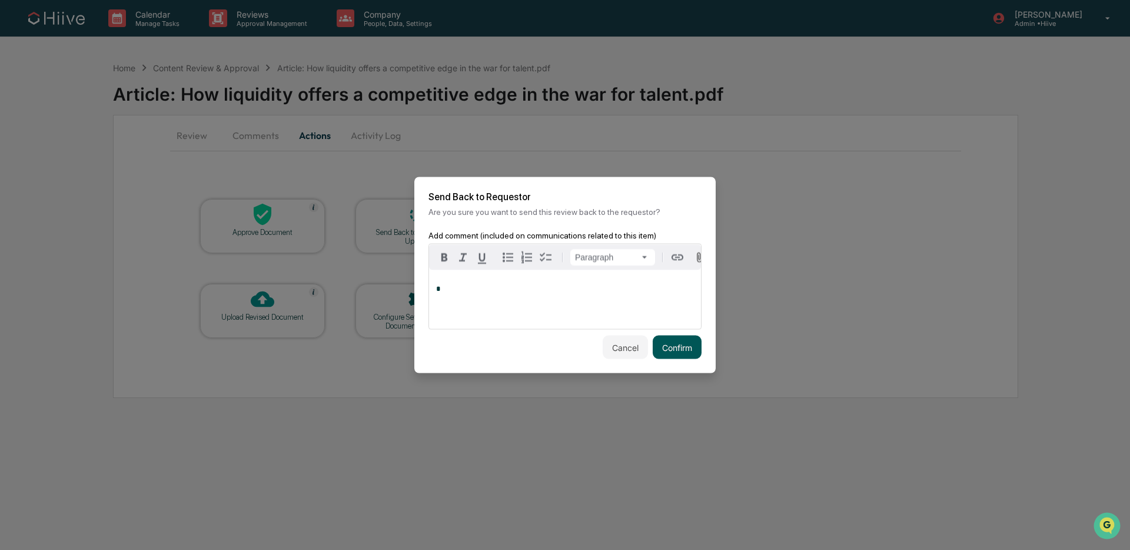
click at [694, 357] on button "Confirm" at bounding box center [677, 347] width 49 height 24
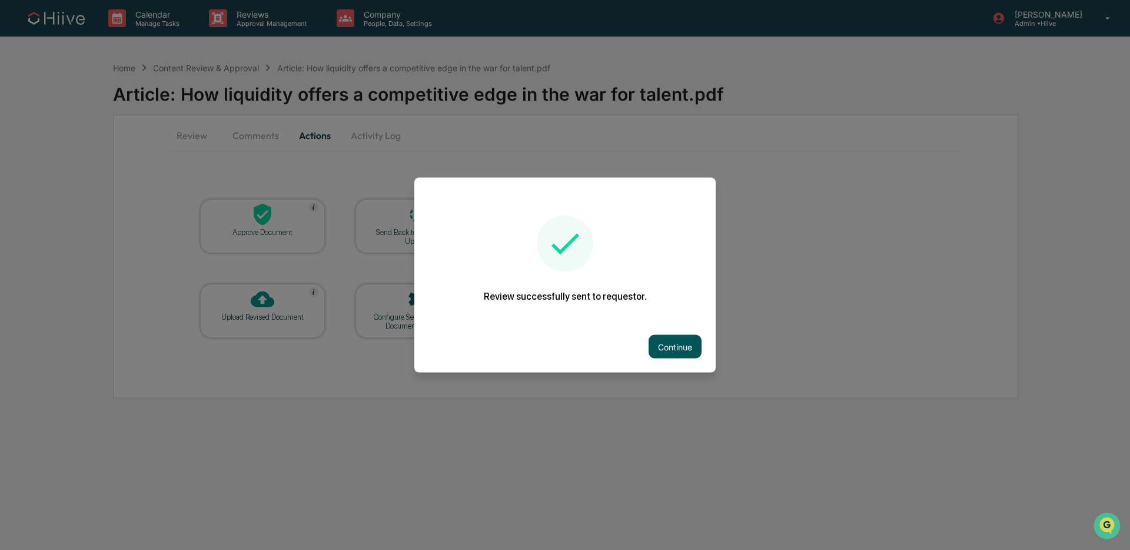
click at [660, 340] on button "Continue" at bounding box center [674, 347] width 53 height 24
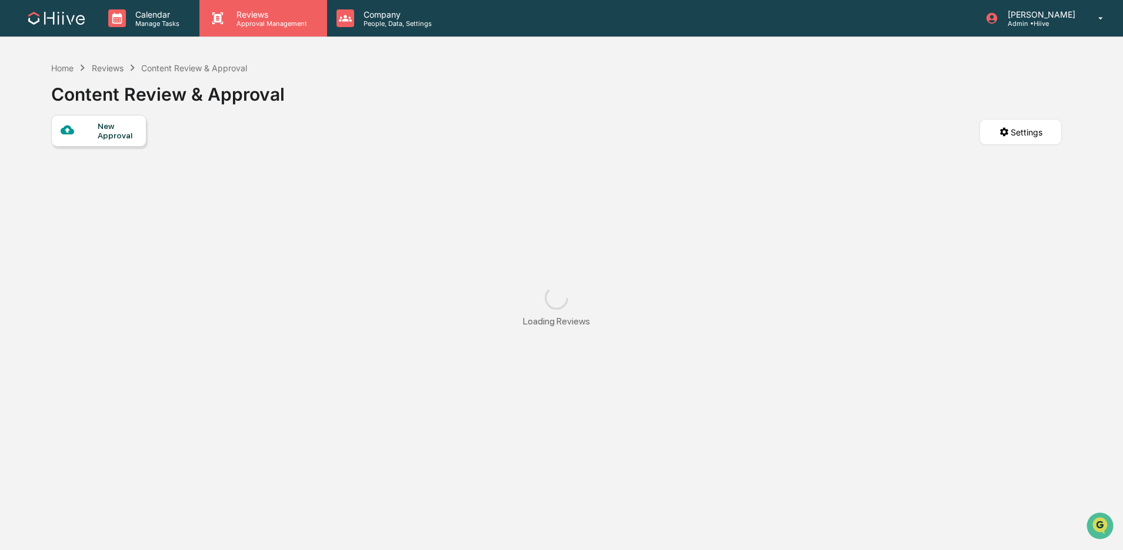
click at [271, 26] on p "Approval Management" at bounding box center [270, 23] width 86 height 8
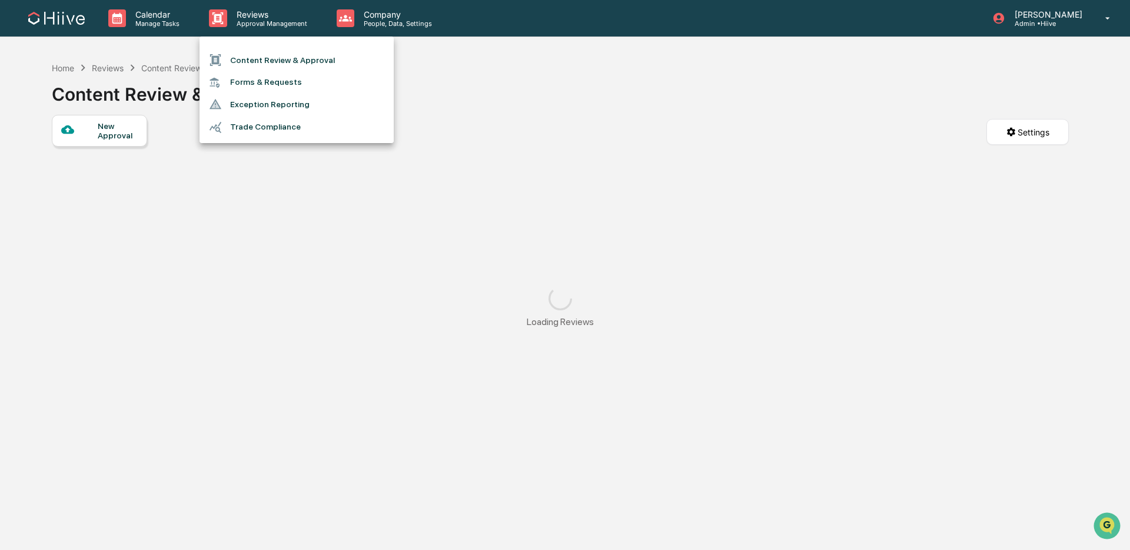
click at [261, 54] on li "Content Review & Approval" at bounding box center [296, 60] width 194 height 22
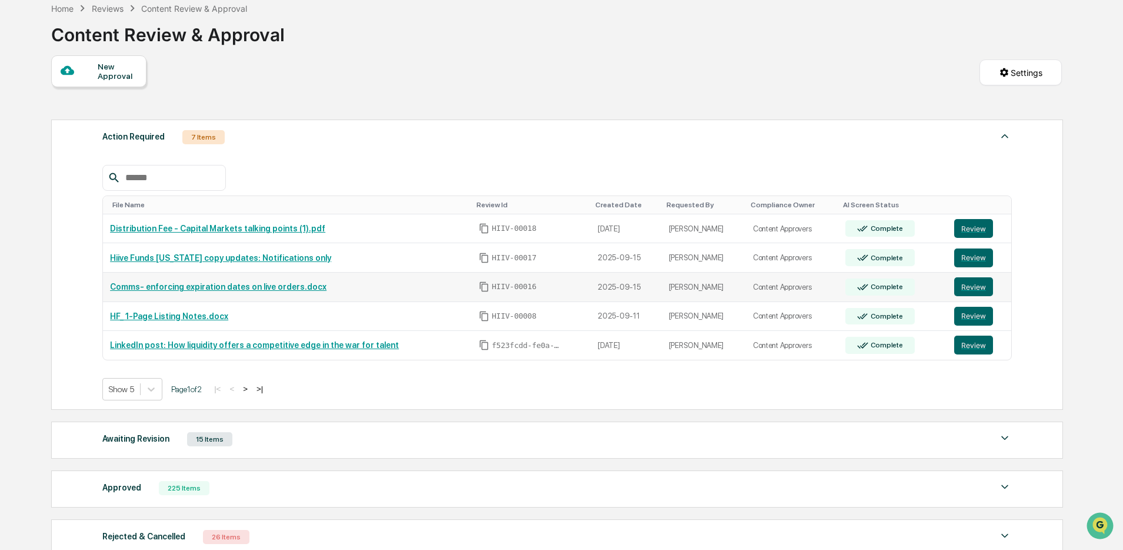
scroll to position [71, 0]
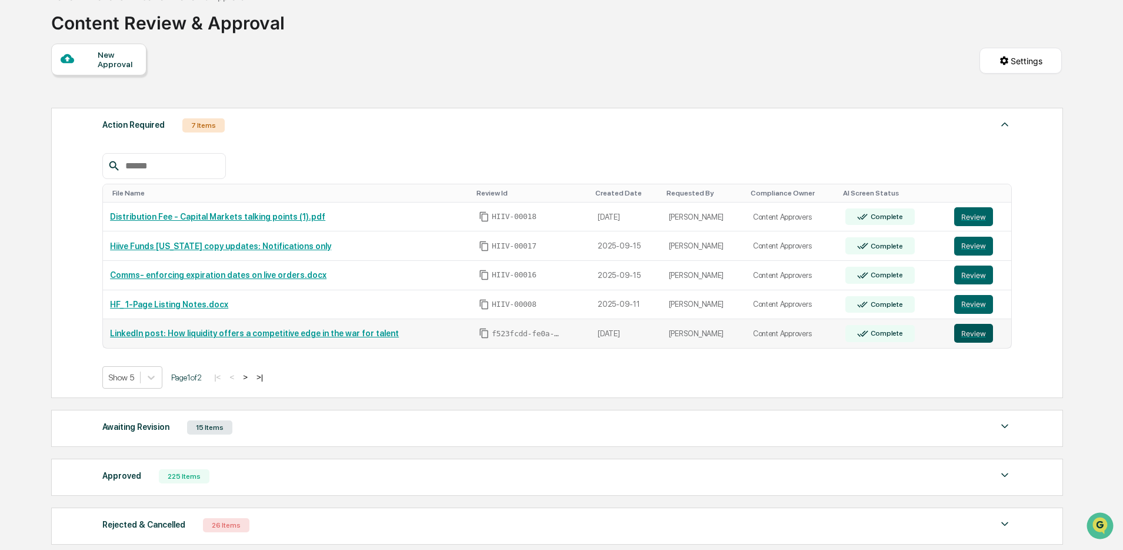
click at [968, 329] on button "Review" at bounding box center [973, 333] width 39 height 19
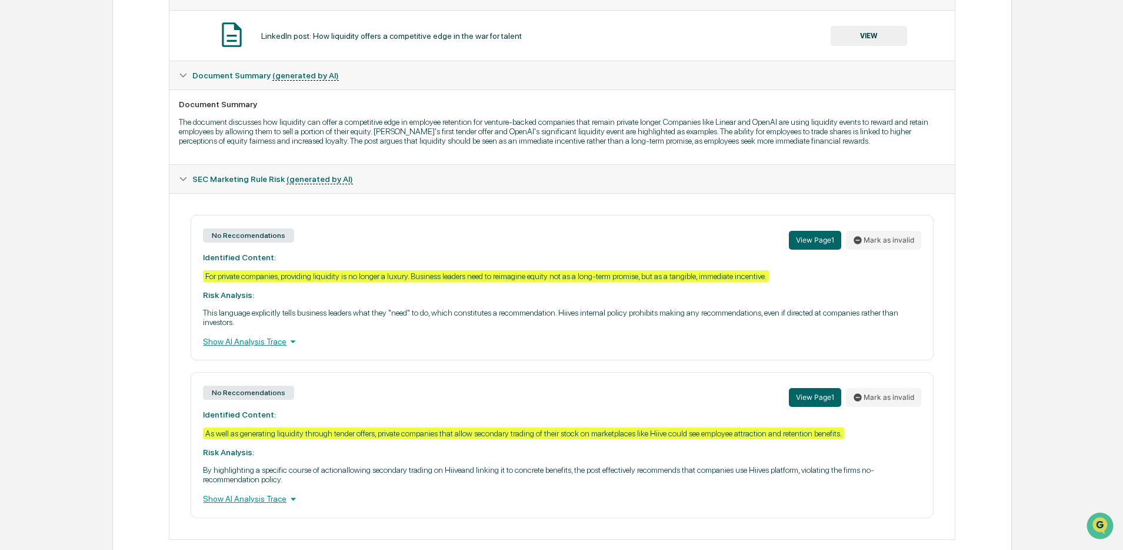
scroll to position [62, 0]
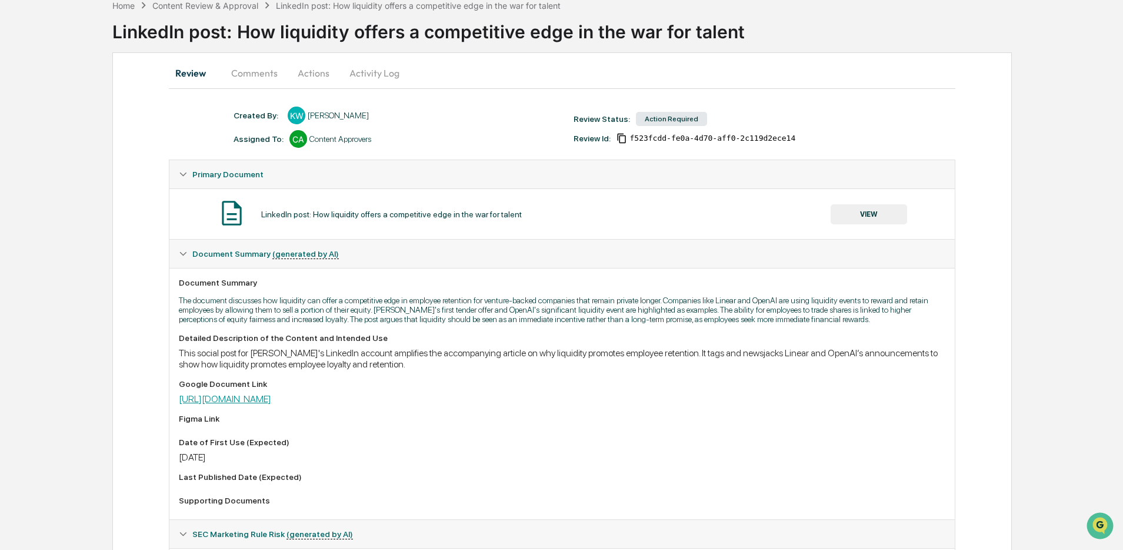
click at [271, 404] on link "https://docs.google.com/document/d/10GhCTwg5_0Oru9OraY6xLMp3_PH8dkMrDoEBDpkUlbM…" at bounding box center [225, 398] width 92 height 11
click at [389, 81] on button "Activity Log" at bounding box center [374, 73] width 69 height 28
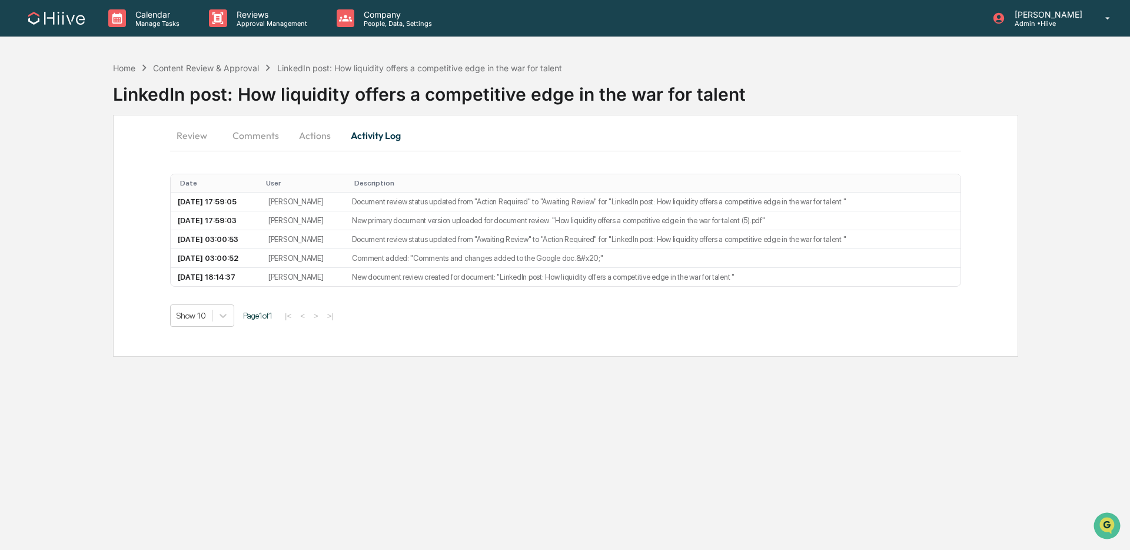
click at [306, 142] on button "Actions" at bounding box center [314, 135] width 53 height 28
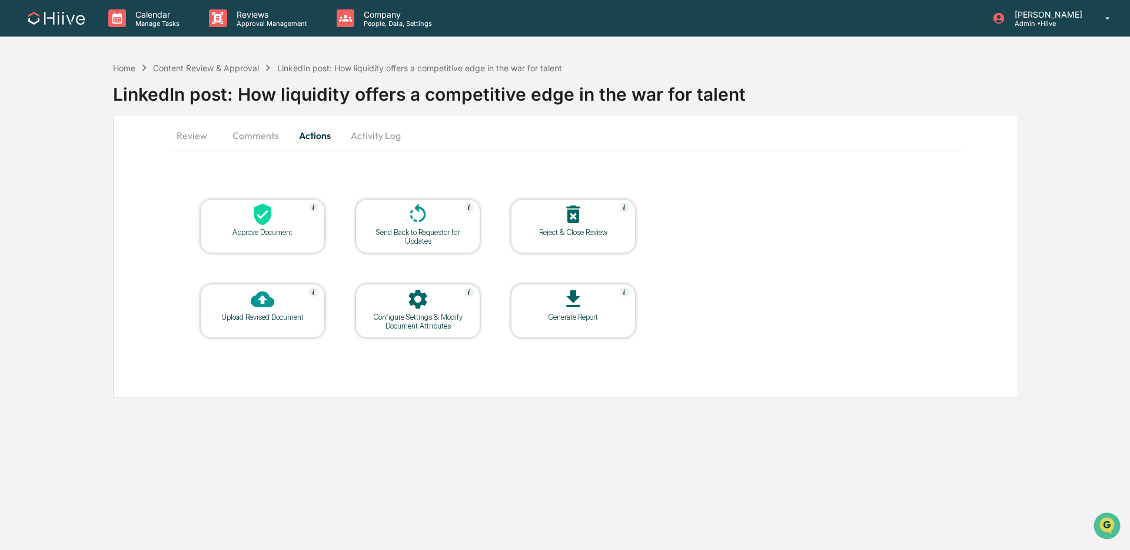
click at [397, 226] on div at bounding box center [418, 214] width 118 height 25
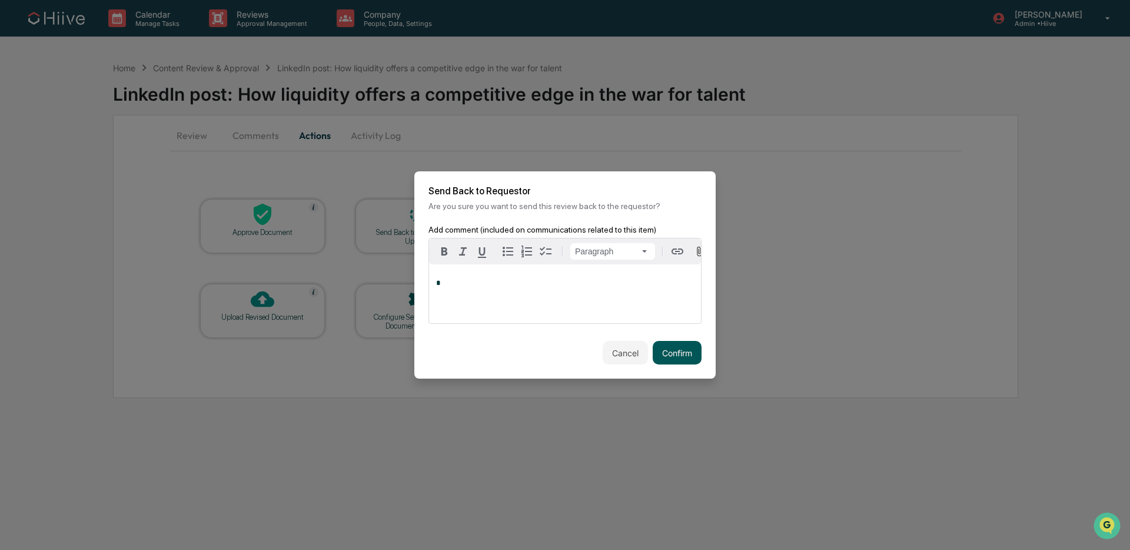
click at [671, 350] on button "Confirm" at bounding box center [677, 353] width 49 height 24
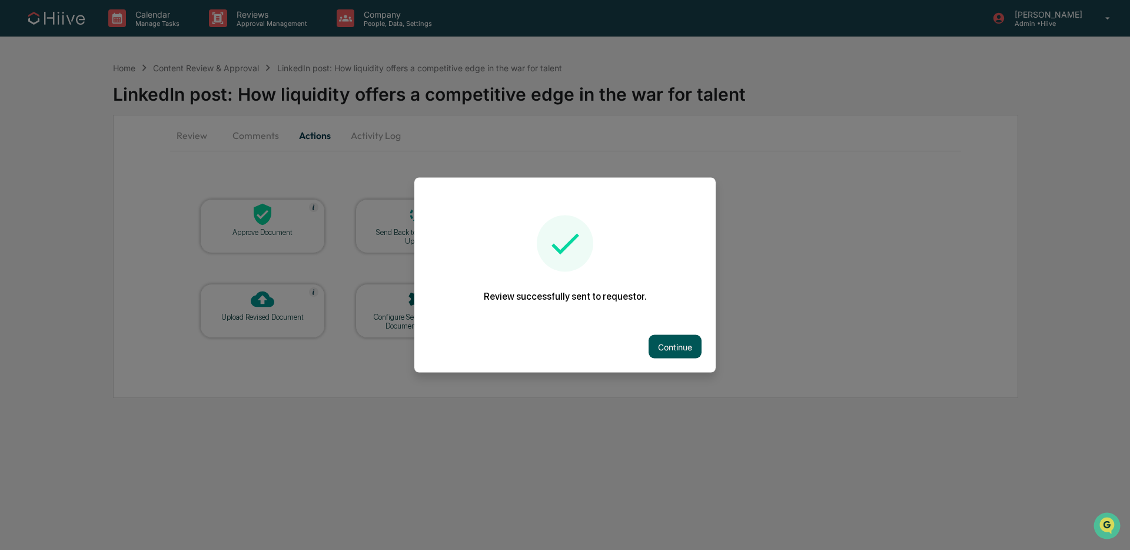
click at [676, 340] on button "Continue" at bounding box center [674, 347] width 53 height 24
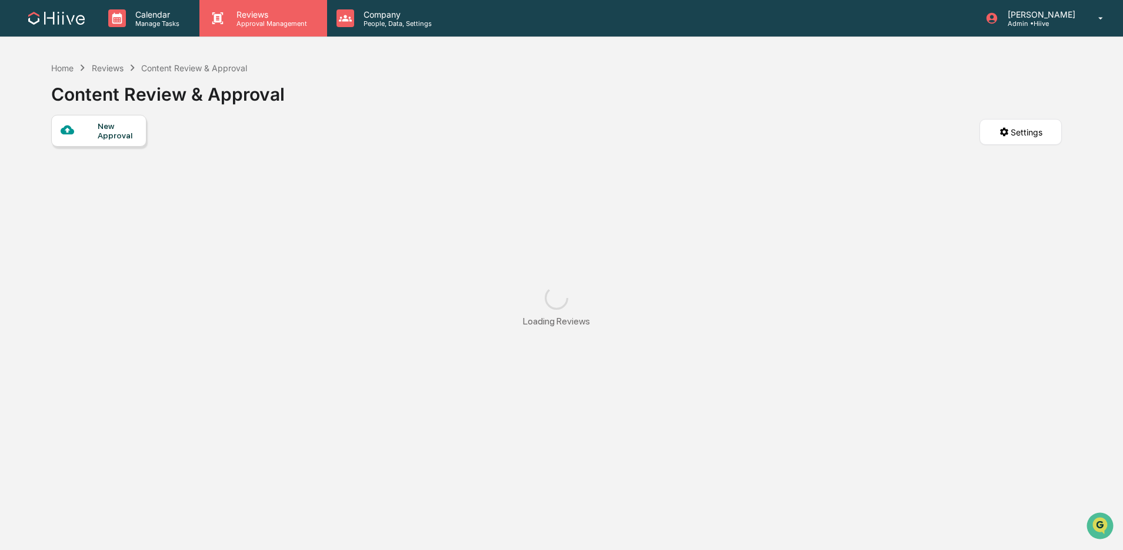
click at [301, 19] on p "Reviews" at bounding box center [270, 14] width 86 height 10
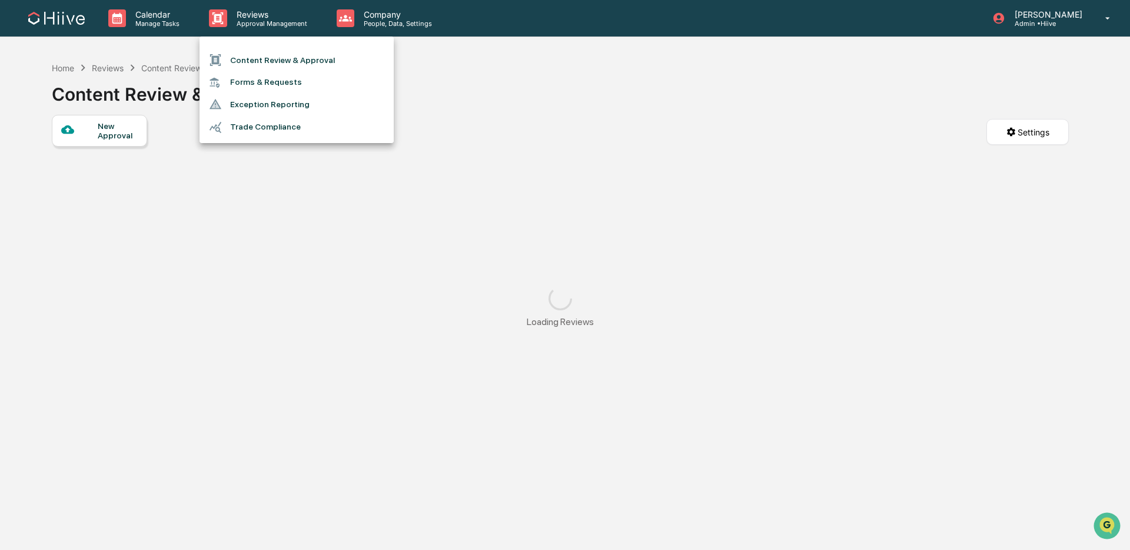
click at [305, 49] on li "Content Review & Approval" at bounding box center [296, 60] width 194 height 22
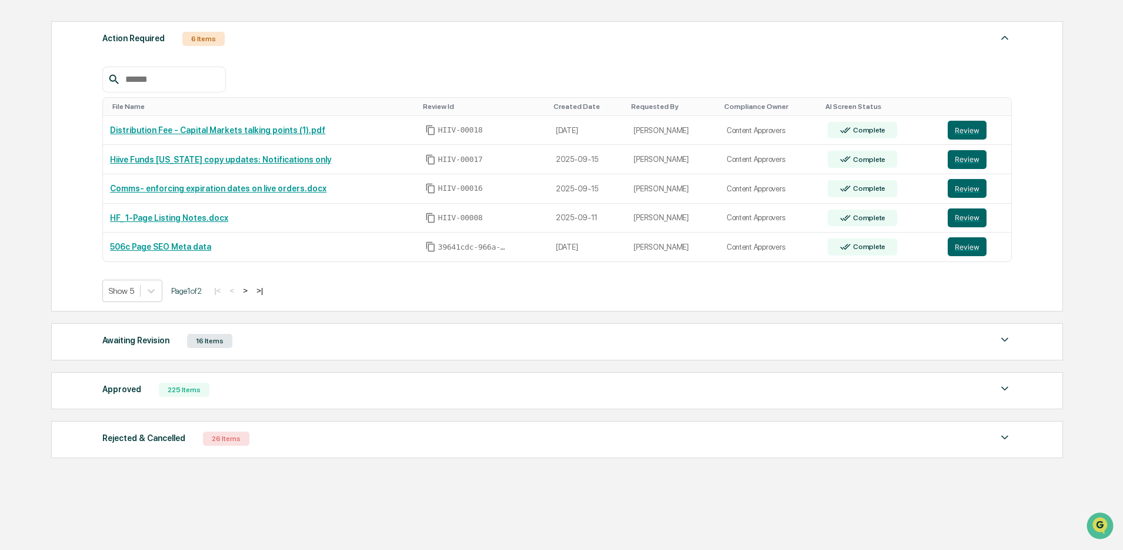
click at [251, 289] on button ">" at bounding box center [245, 290] width 12 height 10
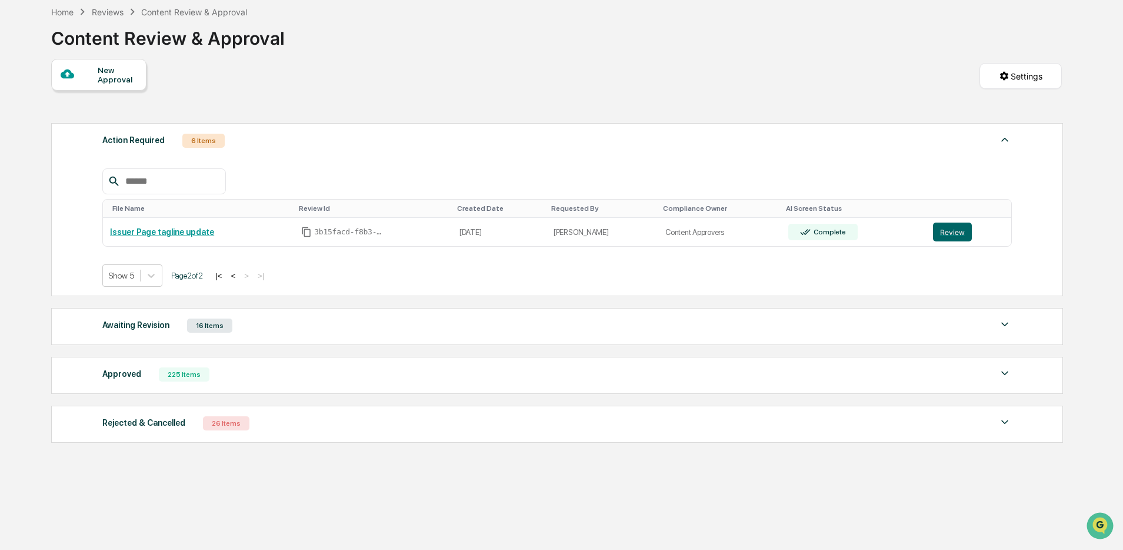
click at [239, 274] on button "<" at bounding box center [233, 276] width 12 height 10
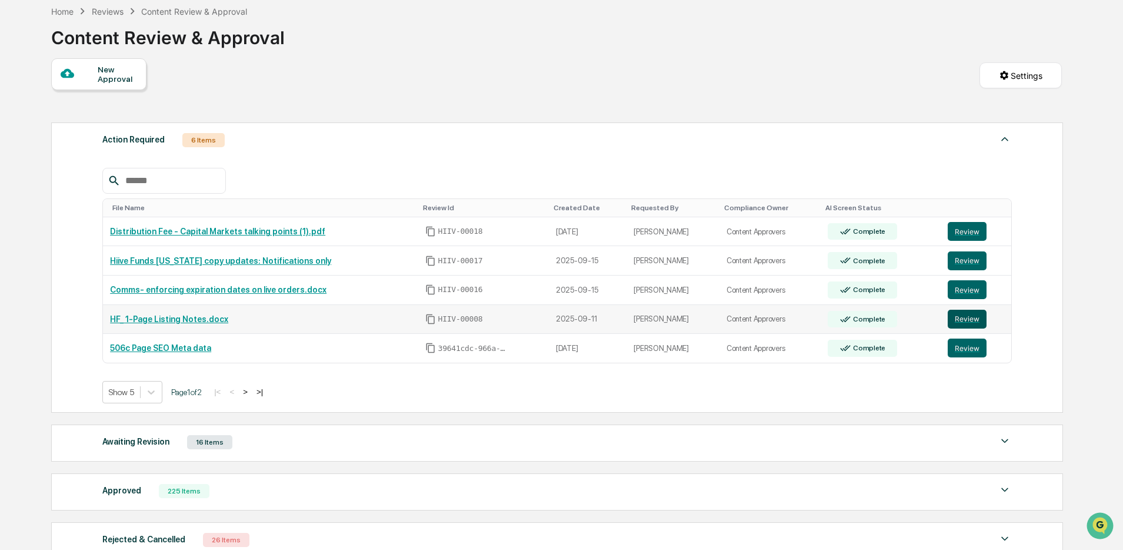
click at [974, 321] on button "Review" at bounding box center [967, 319] width 39 height 19
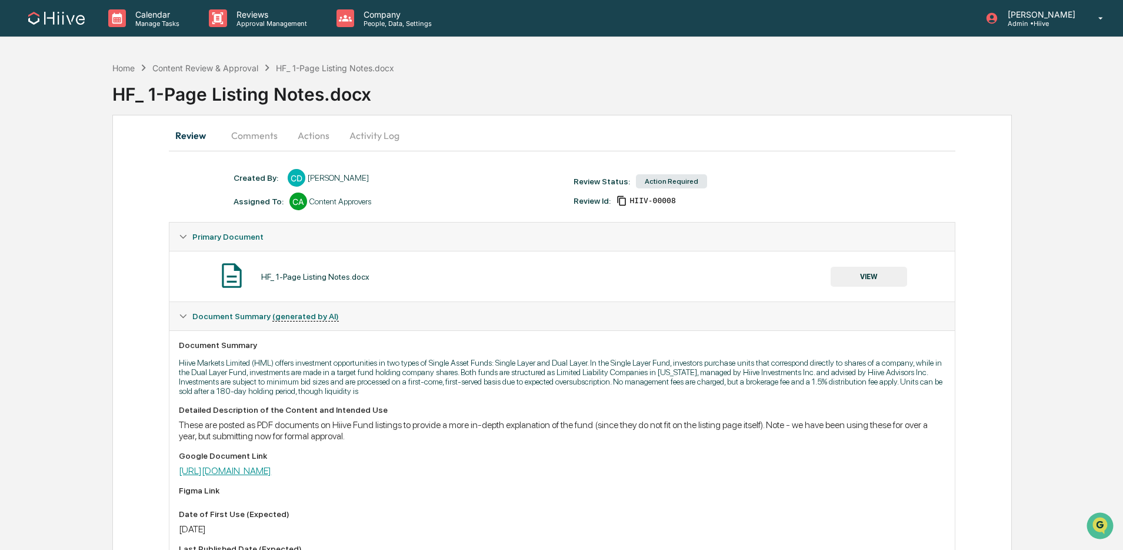
click at [271, 476] on link "[URL][DOMAIN_NAME]" at bounding box center [225, 470] width 92 height 11
click at [277, 28] on div "Reviews Approval Management" at bounding box center [262, 18] width 127 height 36
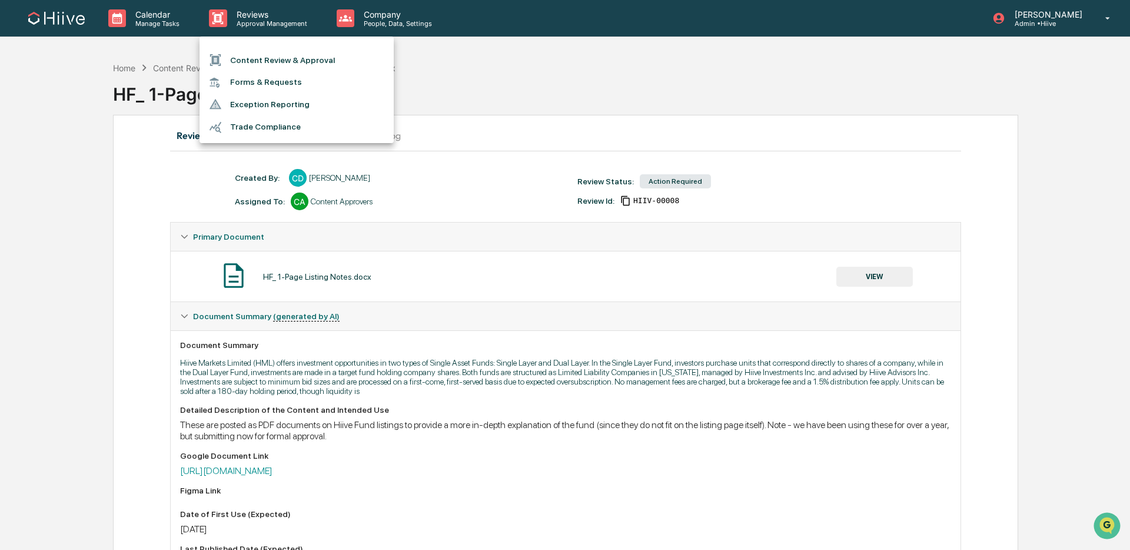
click at [281, 55] on li "Content Review & Approval" at bounding box center [296, 60] width 194 height 22
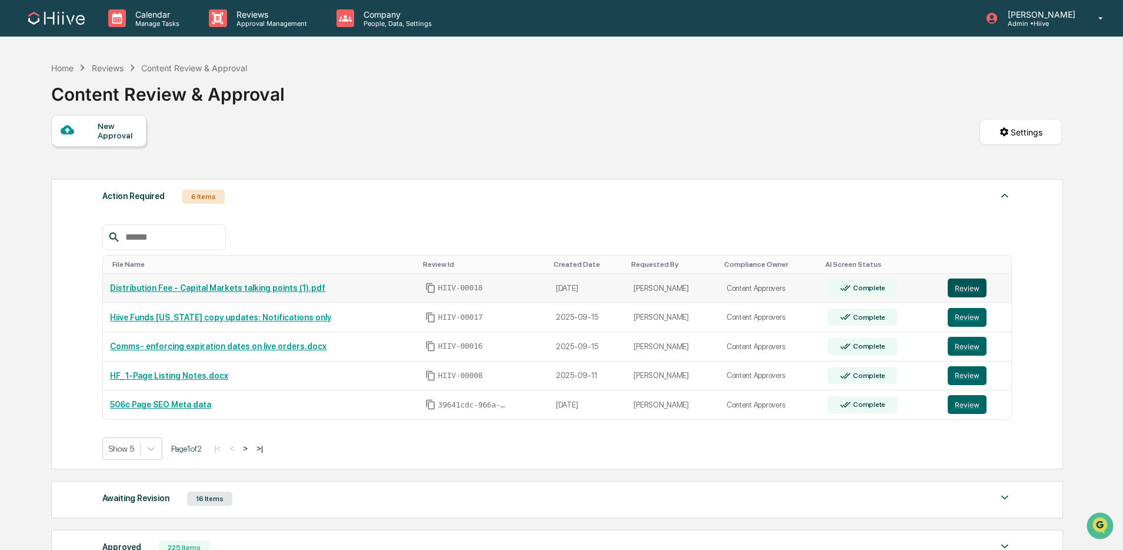
click at [959, 287] on button "Review" at bounding box center [967, 287] width 39 height 19
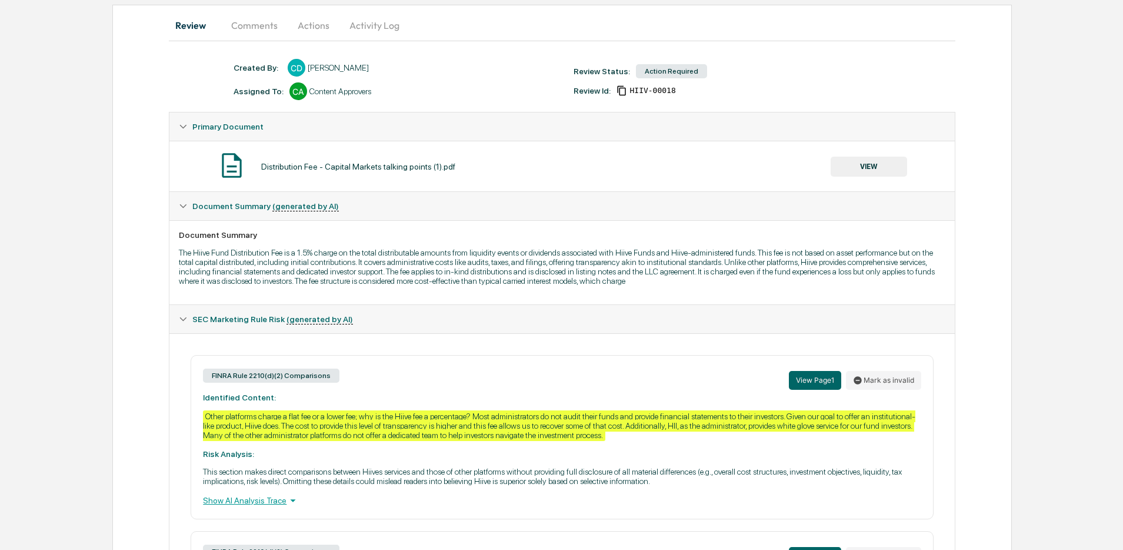
scroll to position [172, 0]
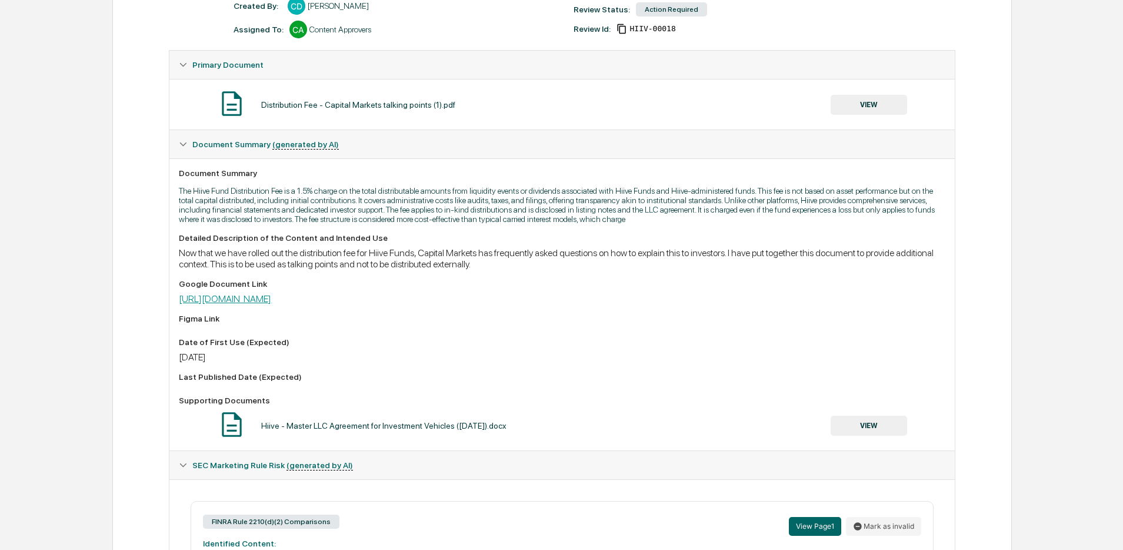
click at [271, 304] on link "[URL][DOMAIN_NAME]" at bounding box center [225, 298] width 92 height 11
